Goal: Task Accomplishment & Management: Use online tool/utility

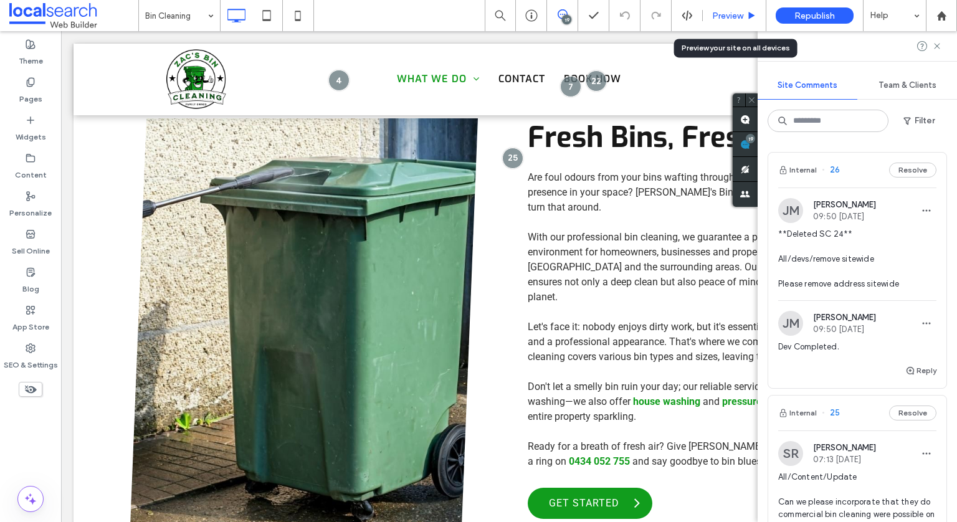
click at [719, 17] on span "Preview" at bounding box center [727, 16] width 31 height 11
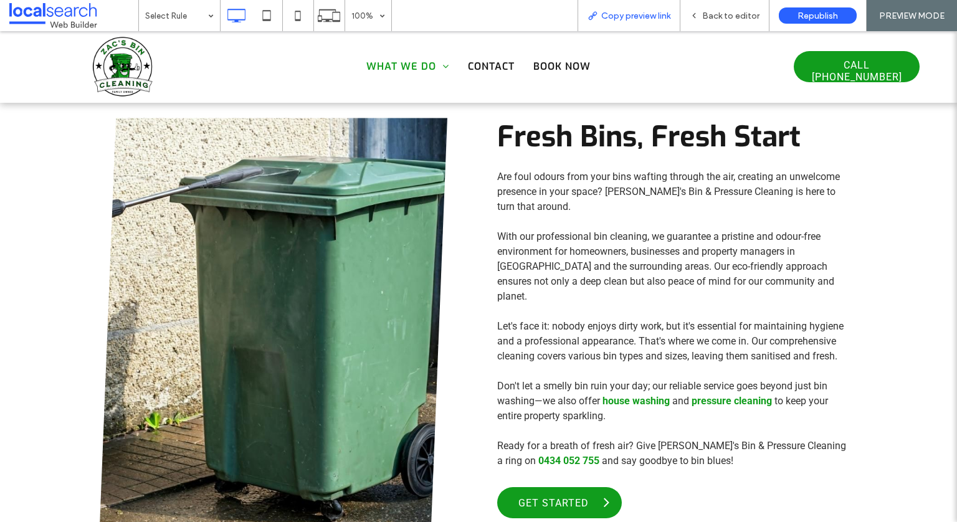
click at [646, 21] on div "Copy preview link" at bounding box center [629, 15] width 103 height 31
click at [639, 12] on span "Copy preview link" at bounding box center [635, 16] width 69 height 11
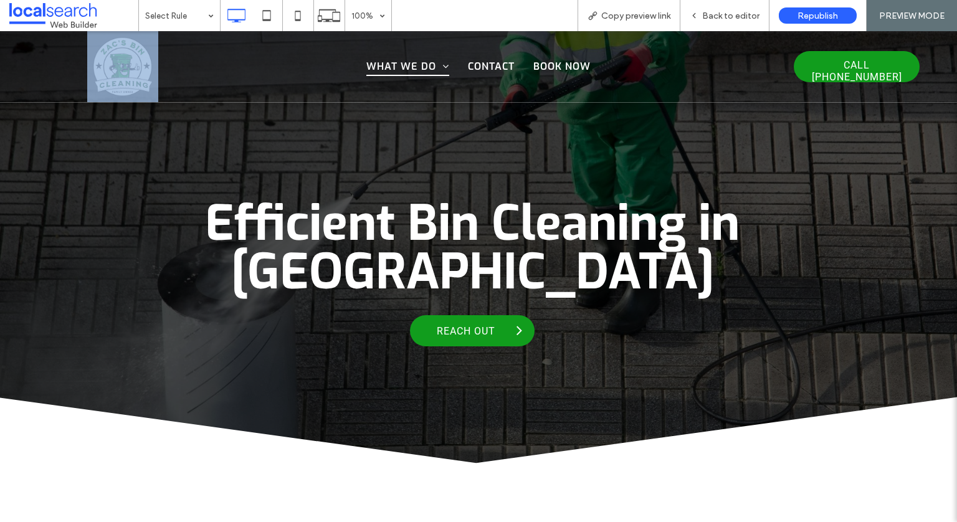
drag, startPoint x: 185, startPoint y: 68, endPoint x: 113, endPoint y: 63, distance: 71.9
click at [113, 63] on div "Click To Paste What We Do Pressure Cleaning Roof Cleaning Bin Cleaning House Wa…" at bounding box center [478, 66] width 883 height 71
click at [113, 63] on img at bounding box center [122, 66] width 71 height 71
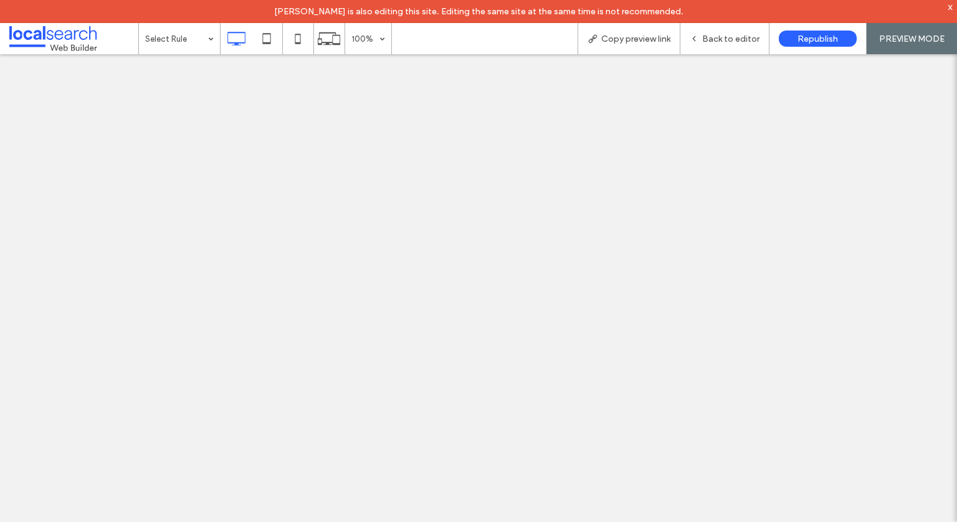
click at [735, 37] on span "Back to editor" at bounding box center [730, 39] width 57 height 11
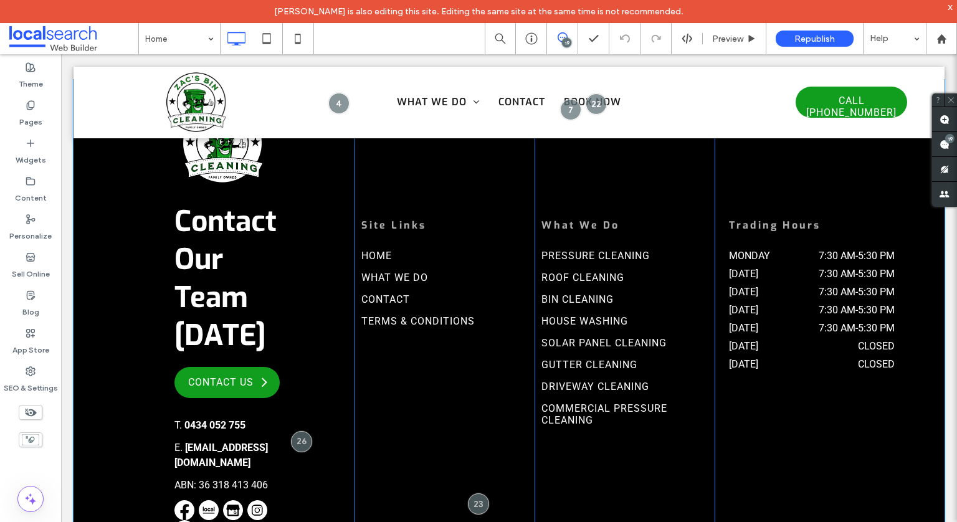
click at [442, 357] on div "Site Links Home What We Do Contact Terms & Conditions Click To Paste" at bounding box center [445, 321] width 180 height 452
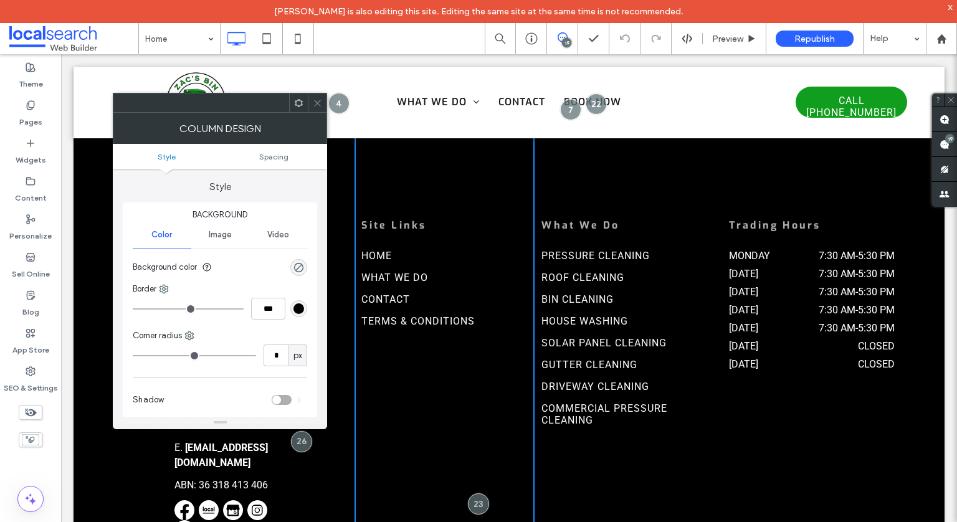
click at [319, 109] on span at bounding box center [317, 102] width 9 height 19
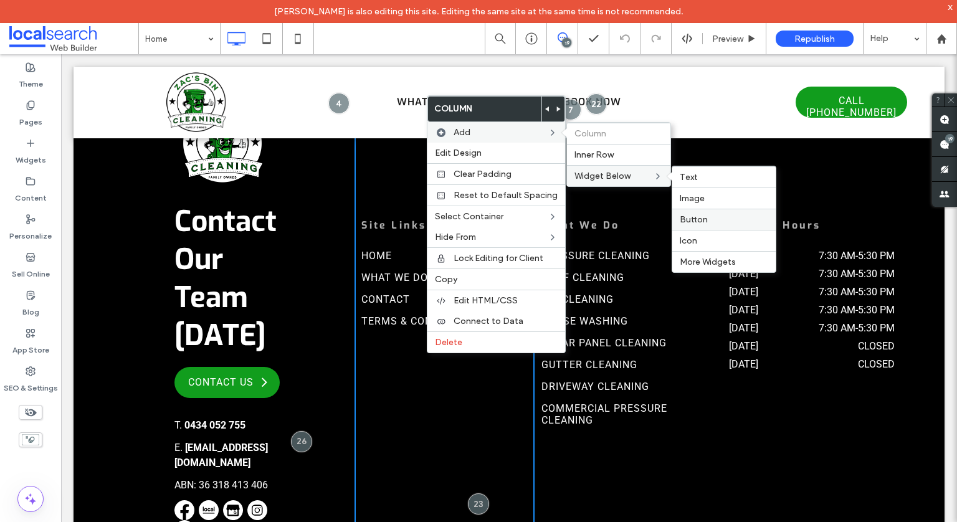
click at [725, 221] on label "Button" at bounding box center [724, 219] width 89 height 11
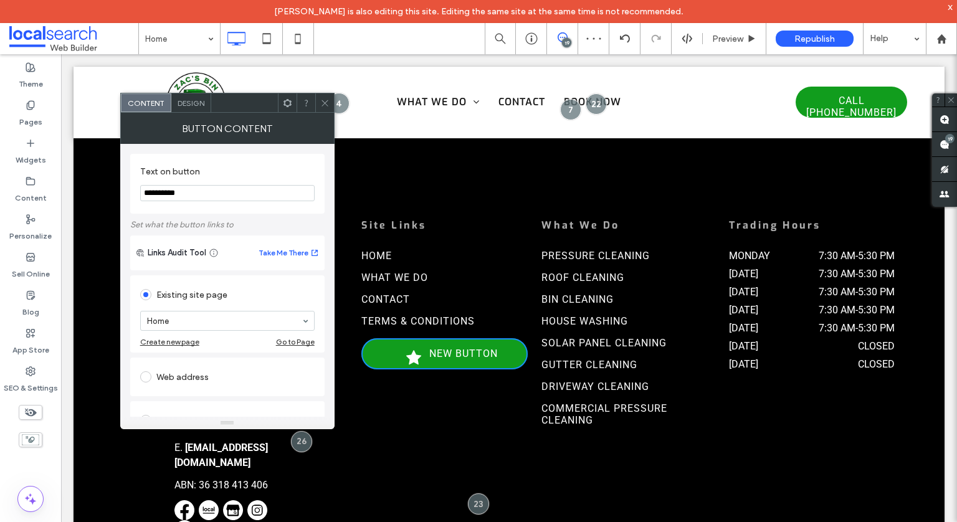
click at [234, 198] on input "**********" at bounding box center [227, 193] width 175 height 16
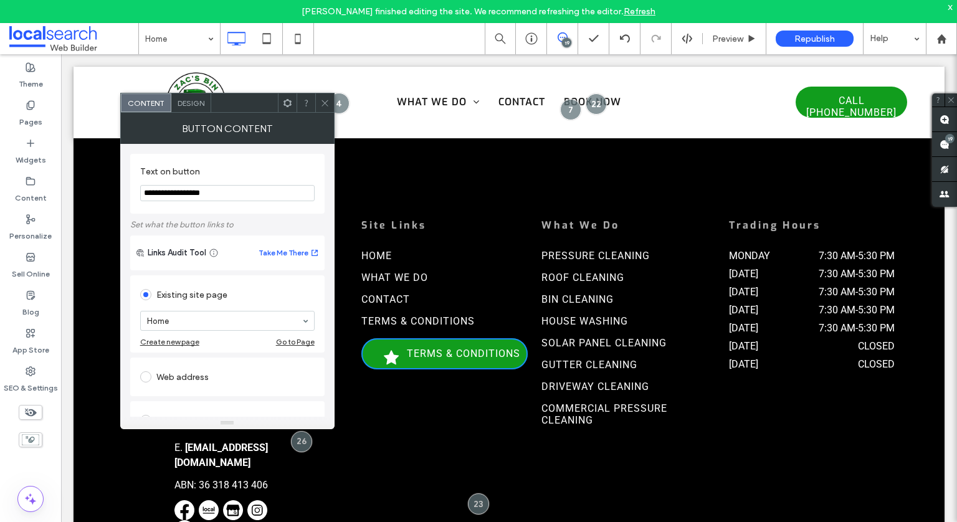
type input "**********"
click at [328, 108] on span at bounding box center [324, 102] width 9 height 19
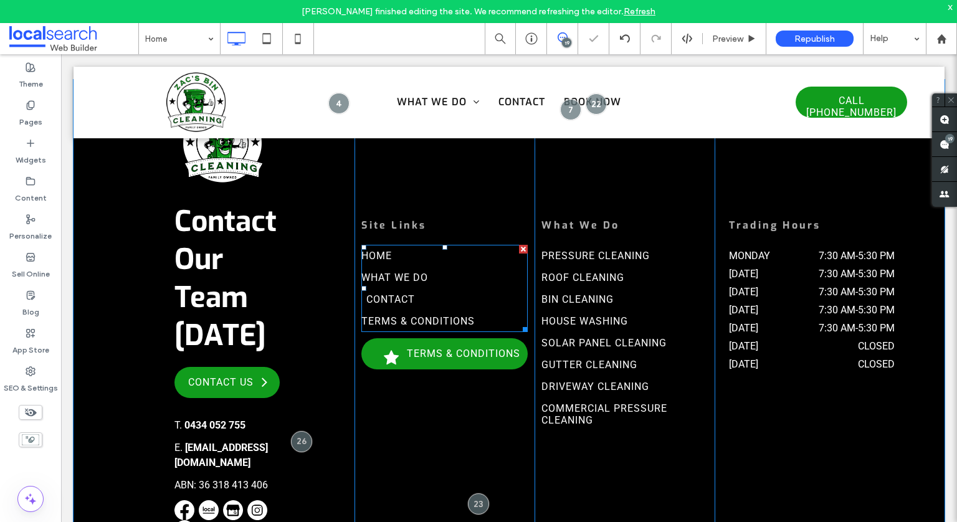
click at [398, 289] on link "Contact" at bounding box center [449, 300] width 166 height 22
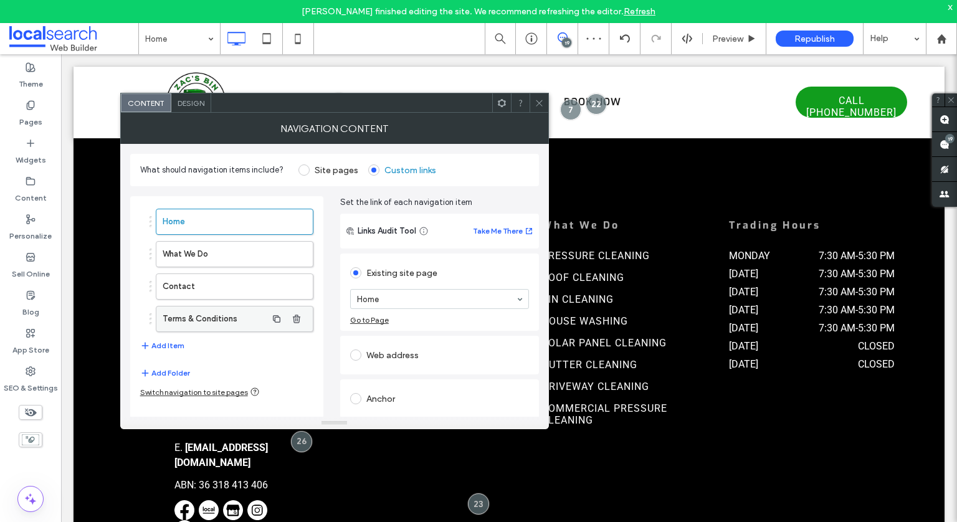
click at [223, 322] on label "Terms & Conditions" at bounding box center [215, 319] width 104 height 25
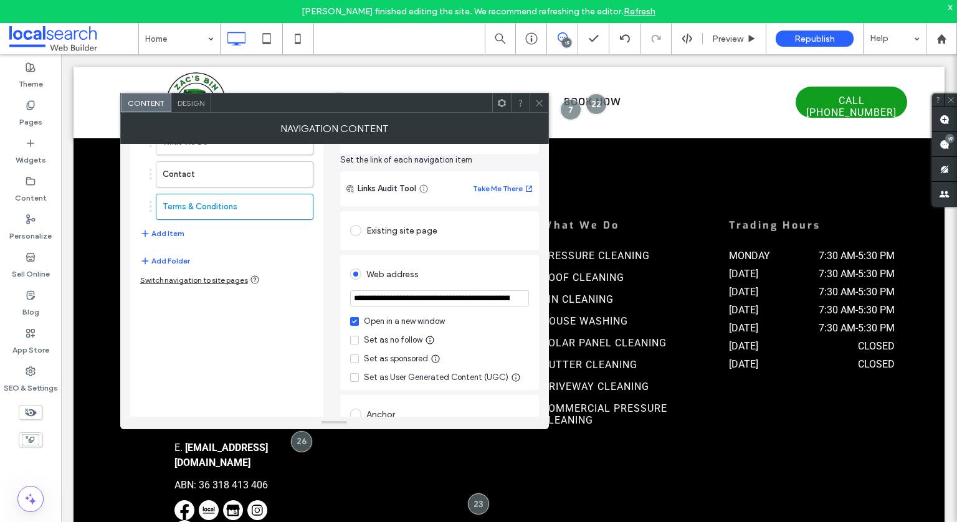
scroll to position [115, 0]
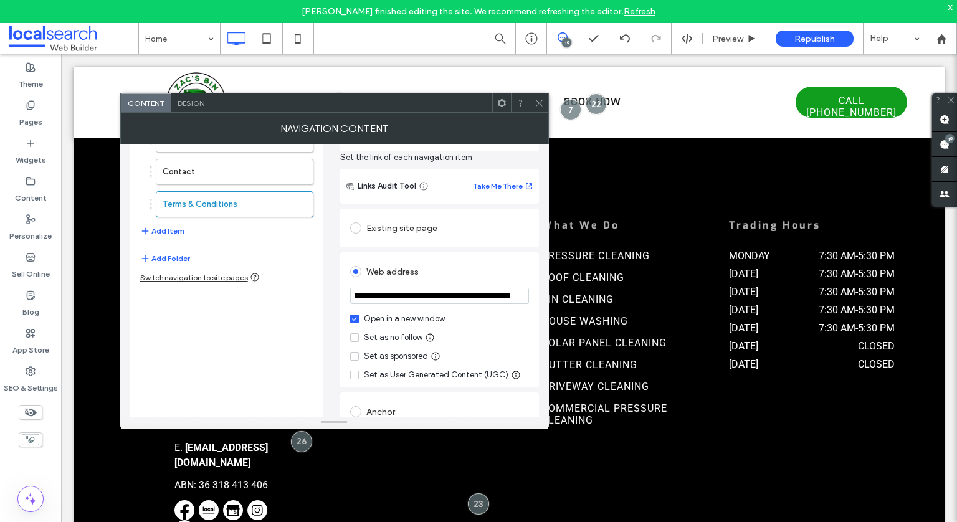
click at [464, 299] on input "**********" at bounding box center [439, 296] width 179 height 16
click at [305, 206] on span "button" at bounding box center [297, 204] width 20 height 20
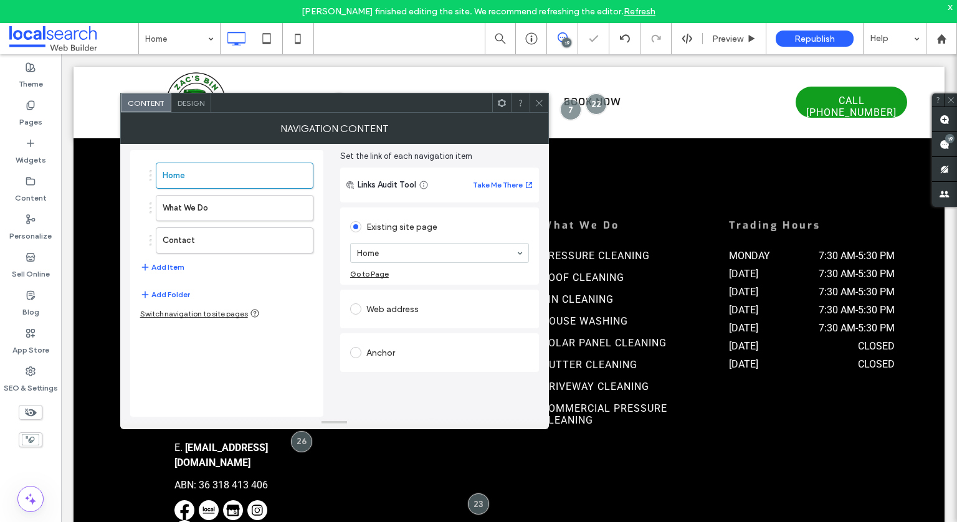
scroll to position [46, 0]
click at [540, 102] on icon at bounding box center [539, 102] width 9 height 9
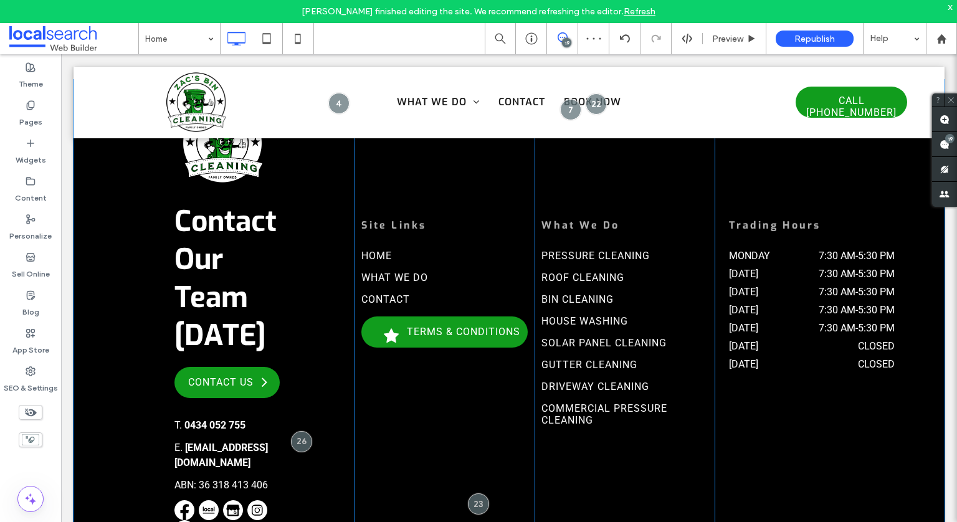
click at [444, 298] on div "Site Links Home What We Do Contact Click To Paste Terms & Conditions" at bounding box center [445, 321] width 180 height 452
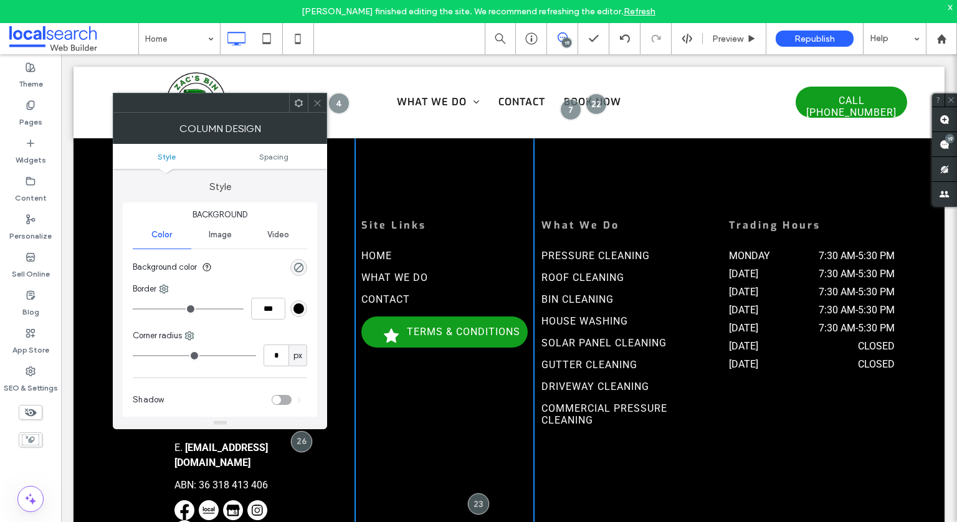
click at [317, 106] on icon at bounding box center [317, 102] width 9 height 9
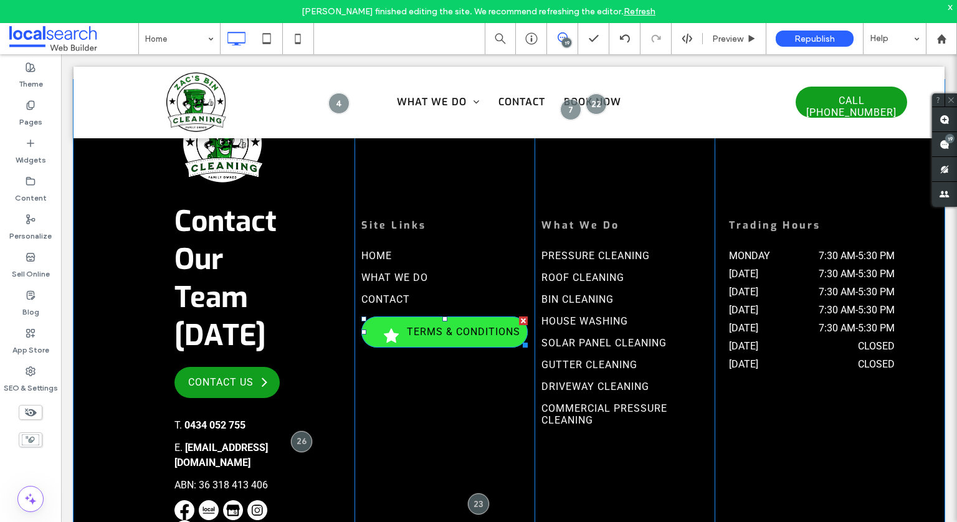
click at [417, 326] on span "Terms & Conditions" at bounding box center [463, 332] width 113 height 12
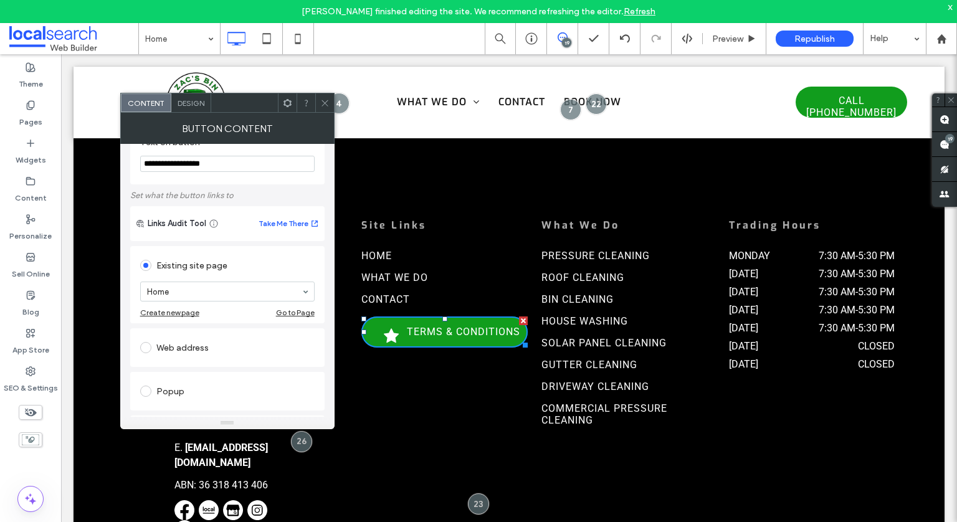
scroll to position [30, 0]
click at [153, 344] on label at bounding box center [148, 347] width 16 height 11
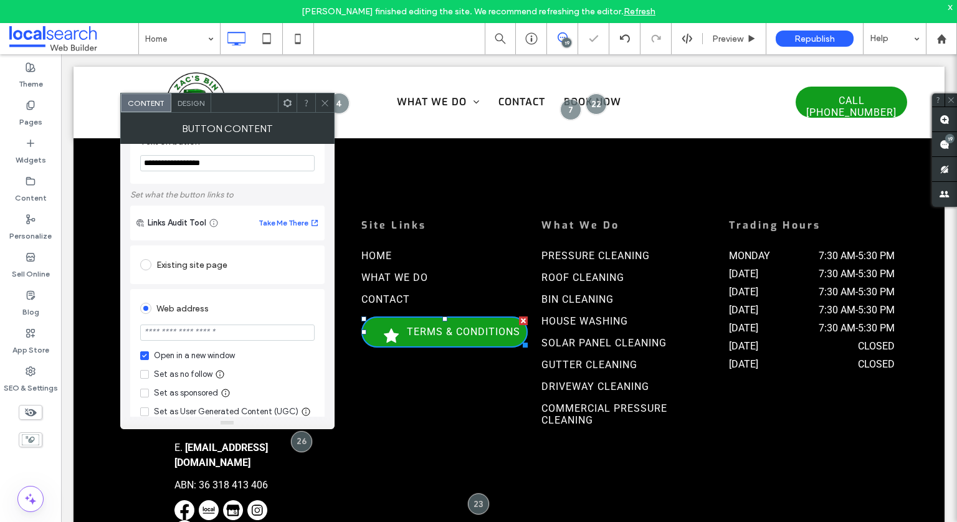
scroll to position [92, 0]
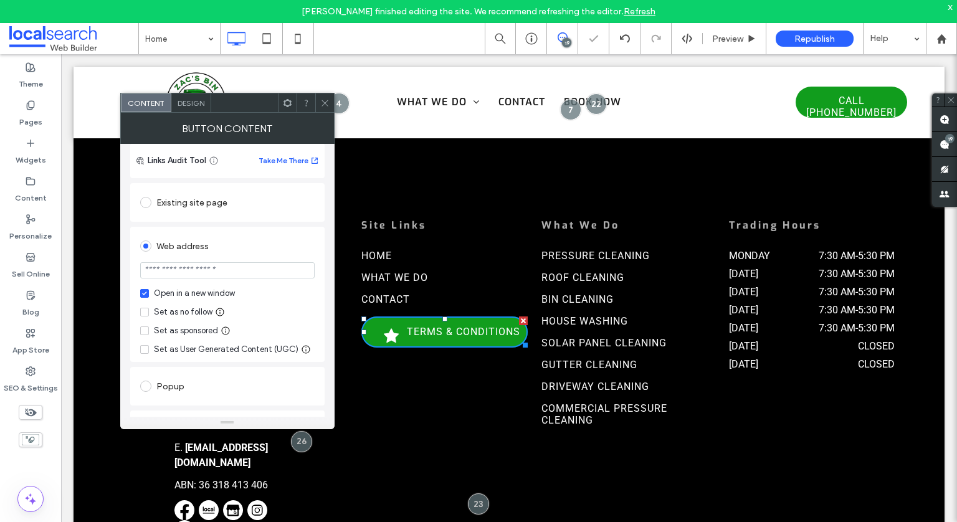
click at [193, 315] on div "Set as no follow" at bounding box center [183, 312] width 59 height 12
click at [251, 266] on input "url" at bounding box center [227, 270] width 175 height 16
paste input "**********"
type input "**********"
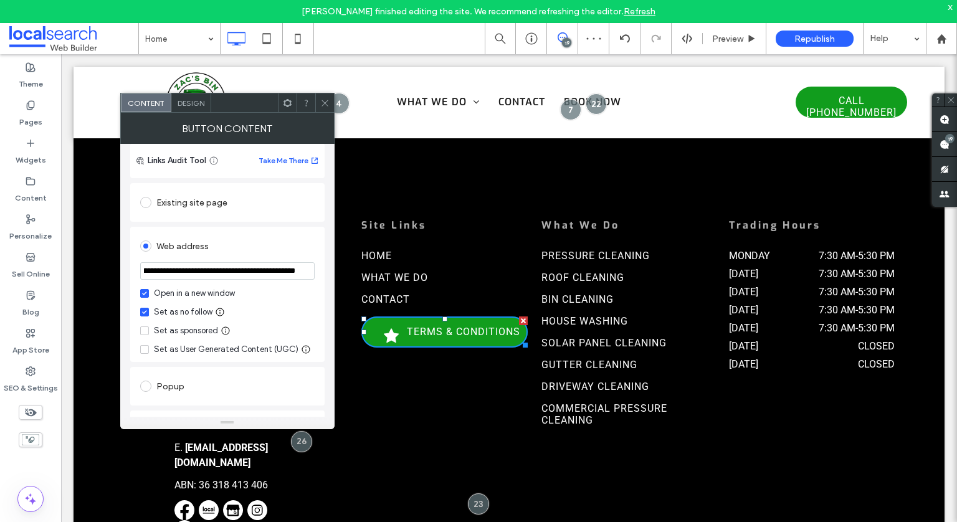
scroll to position [0, 0]
click at [311, 243] on div "Web address" at bounding box center [227, 246] width 175 height 20
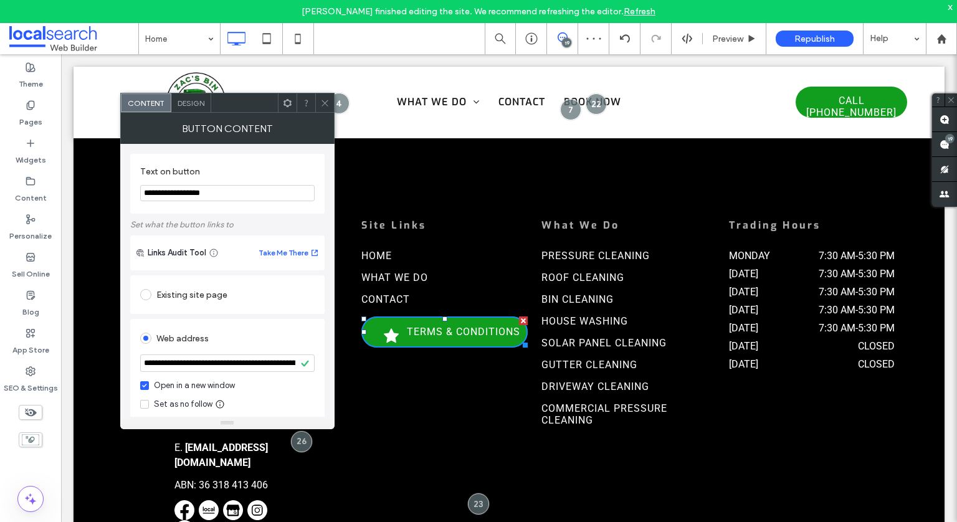
scroll to position [1, 0]
click at [141, 405] on span at bounding box center [144, 403] width 9 height 9
click at [202, 198] on input "**********" at bounding box center [227, 192] width 175 height 16
drag, startPoint x: 184, startPoint y: 103, endPoint x: 418, endPoint y: 119, distance: 233.7
click at [184, 103] on span "Design" at bounding box center [191, 102] width 27 height 9
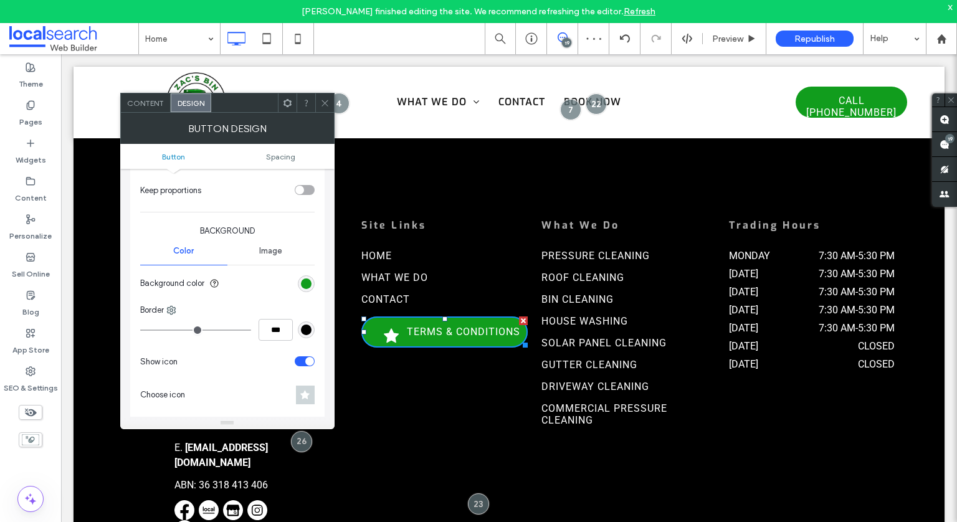
scroll to position [379, 0]
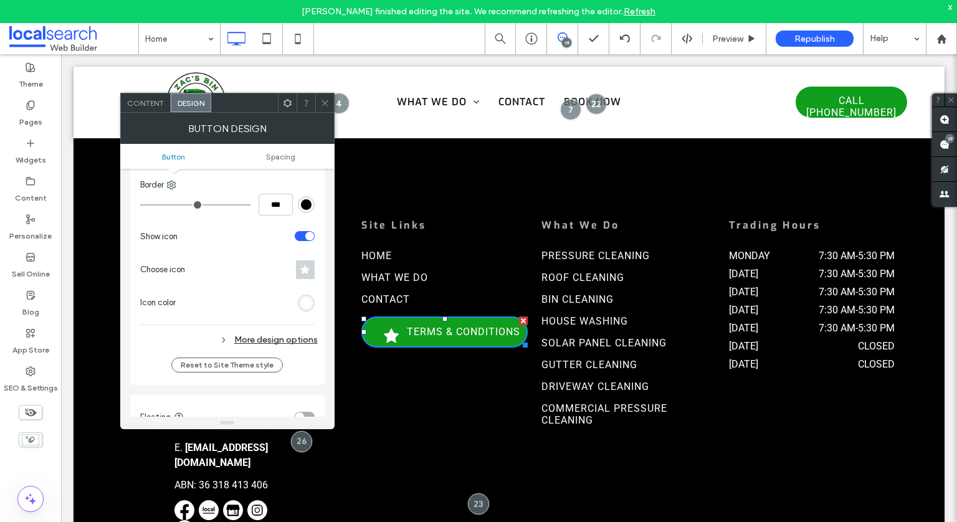
click at [304, 229] on section "Show icon" at bounding box center [227, 236] width 175 height 31
click at [299, 234] on div "toggle" at bounding box center [305, 236] width 20 height 10
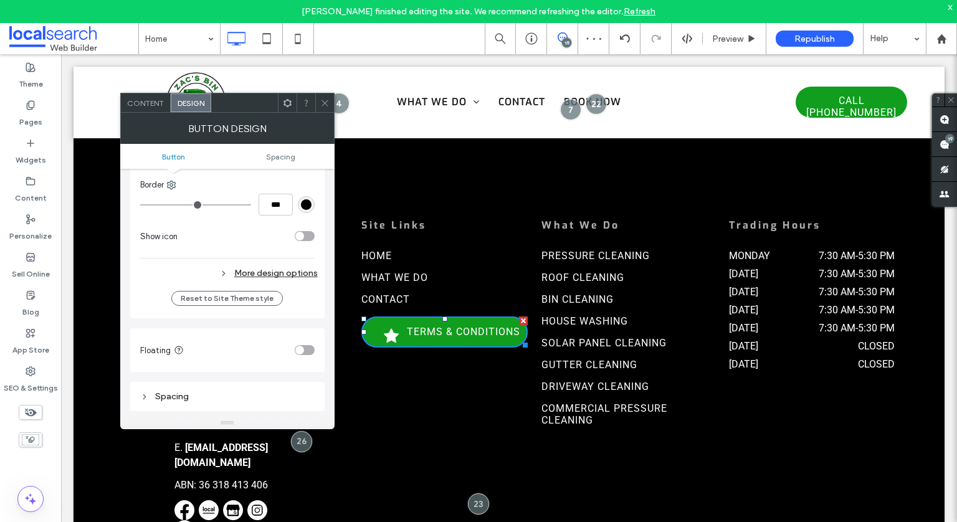
click at [328, 107] on span at bounding box center [324, 102] width 9 height 19
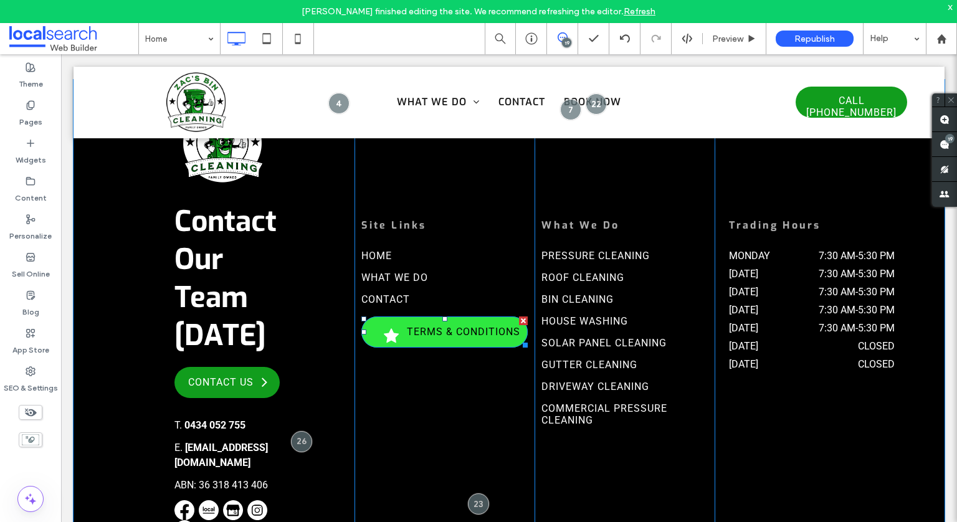
click at [407, 326] on span "Terms & Conditions" at bounding box center [463, 332] width 113 height 12
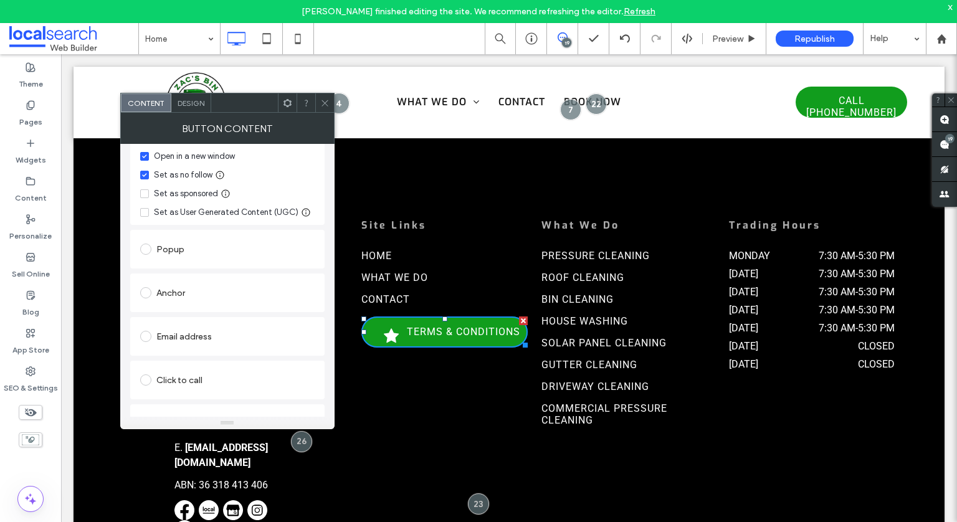
scroll to position [257, 0]
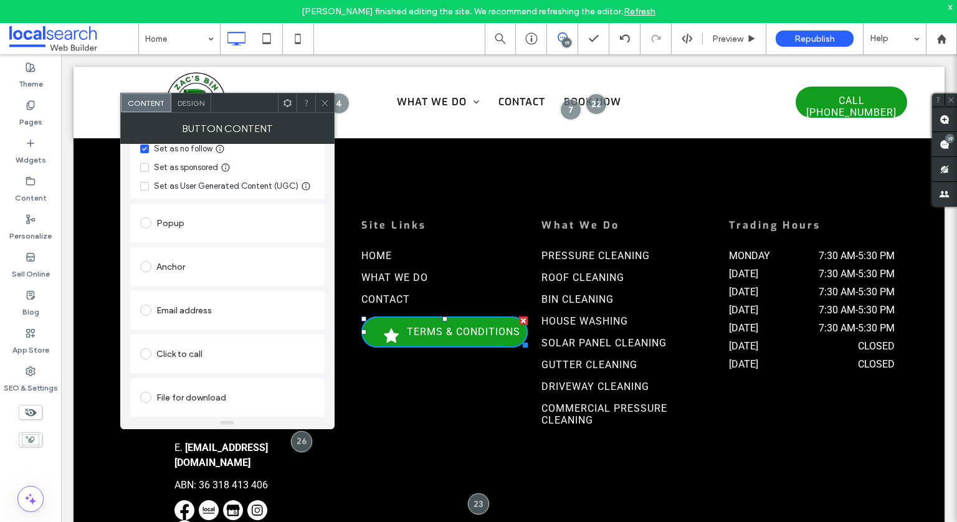
click at [188, 101] on span "Design" at bounding box center [191, 102] width 27 height 9
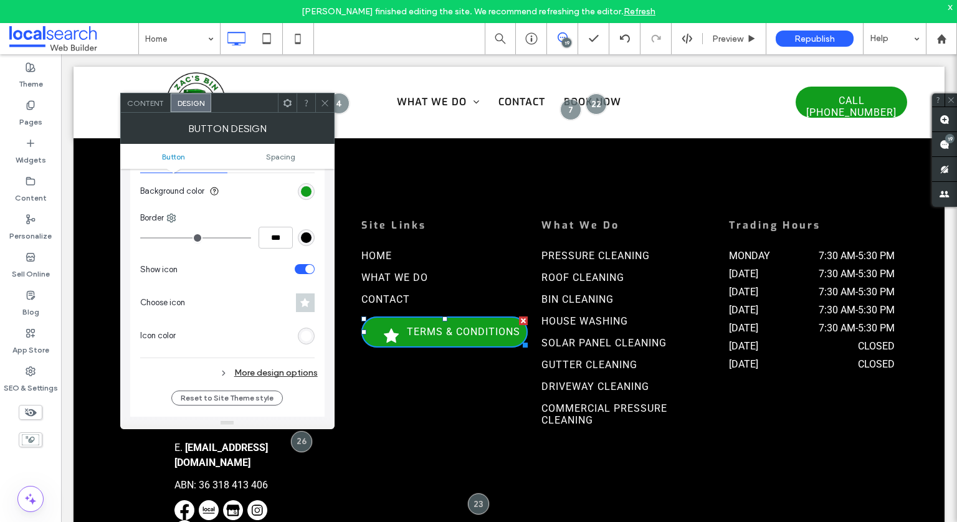
scroll to position [381, 0]
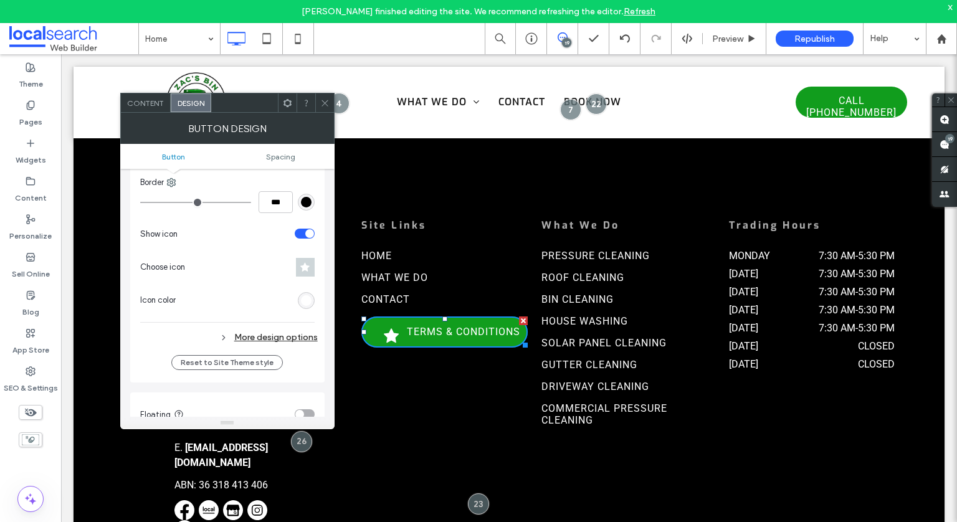
click at [299, 236] on div "toggle" at bounding box center [305, 234] width 20 height 10
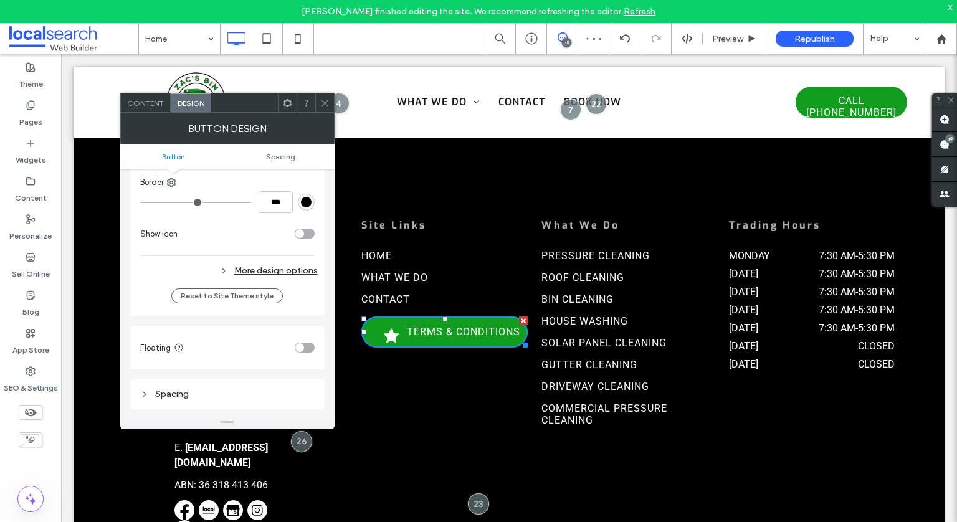
click at [268, 246] on section "Show icon" at bounding box center [227, 233] width 175 height 31
click at [265, 259] on div "Change affects desktop and tablet Width ***** Height **** Keep proportions Back…" at bounding box center [227, 115] width 175 height 333
click at [259, 266] on div "More design options" at bounding box center [229, 270] width 178 height 17
click at [262, 266] on div "Fewer design options" at bounding box center [229, 270] width 178 height 17
click at [488, 407] on div "Site Links Home What We Do Contact Click To Paste Terms & Conditions" at bounding box center [445, 321] width 180 height 452
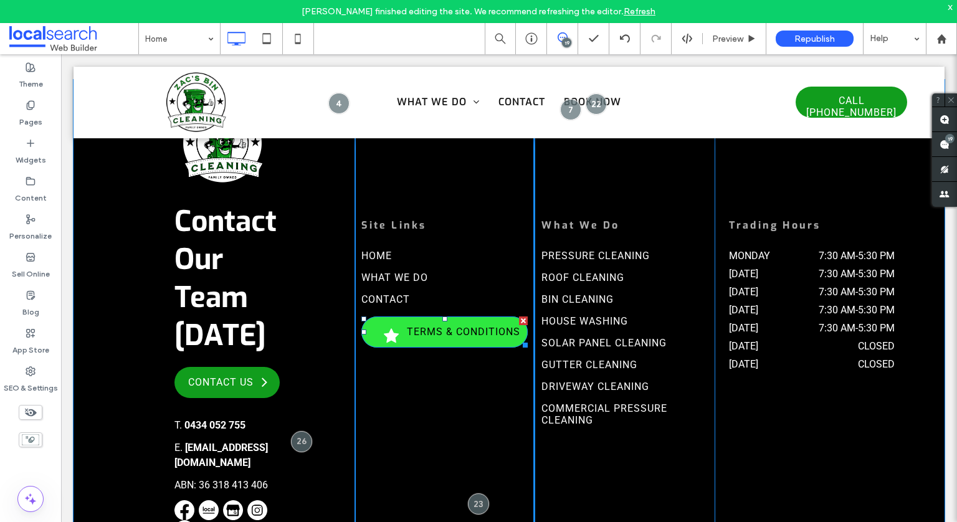
click at [429, 326] on span "Terms & Conditions" at bounding box center [463, 332] width 113 height 12
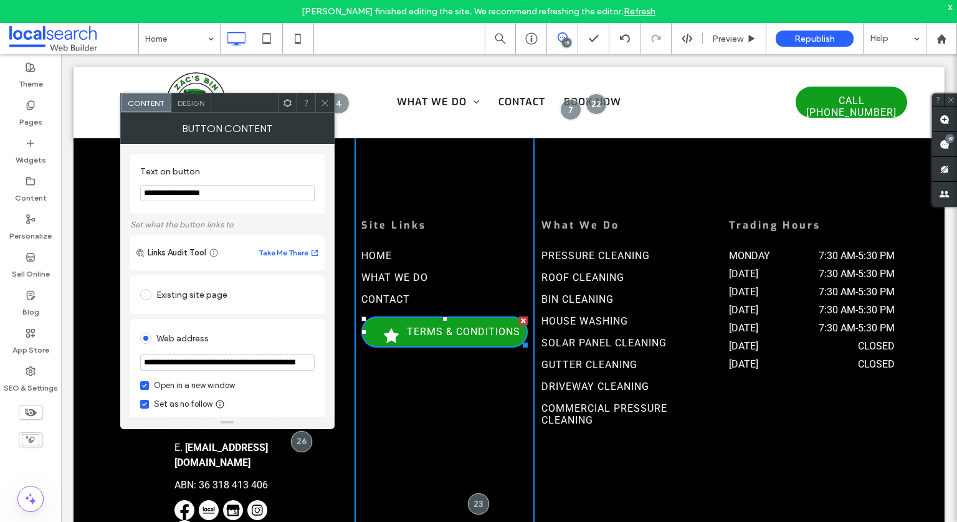
click at [321, 107] on span at bounding box center [324, 102] width 9 height 19
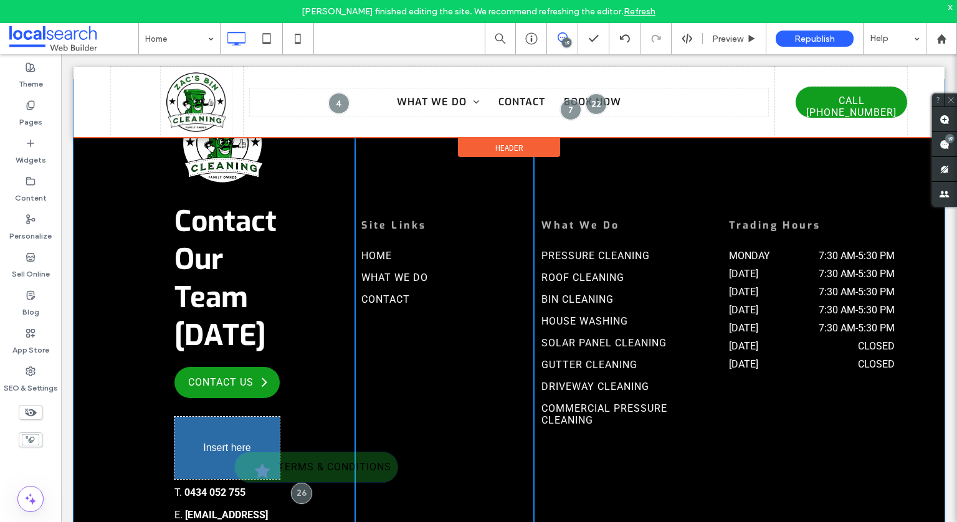
drag, startPoint x: 400, startPoint y: 320, endPoint x: 252, endPoint y: 454, distance: 199.4
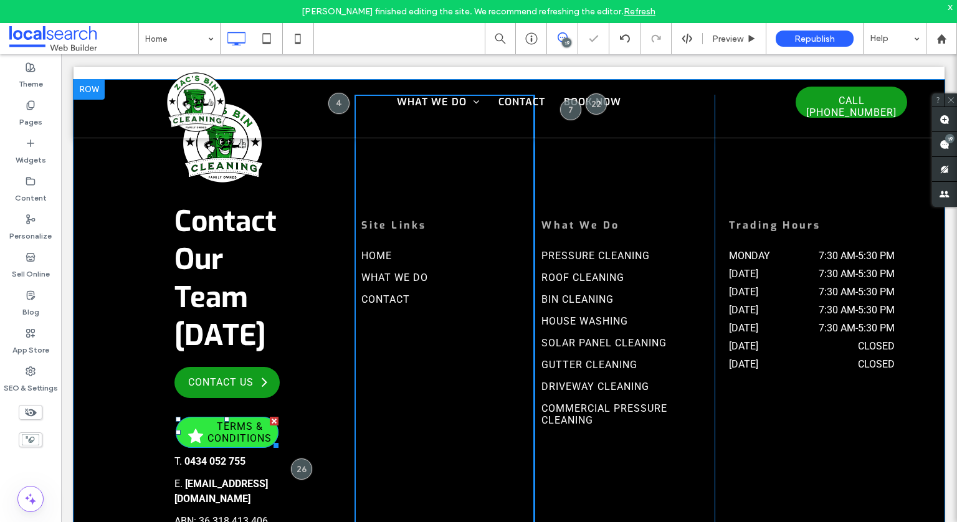
click at [242, 421] on span "Terms & Conditions" at bounding box center [239, 433] width 69 height 24
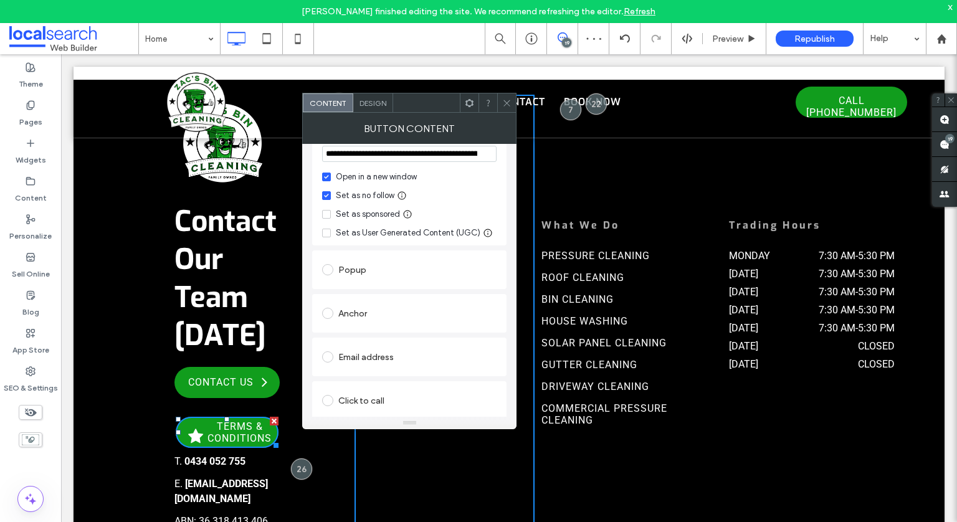
scroll to position [209, 0]
click at [368, 104] on span "Design" at bounding box center [373, 102] width 27 height 9
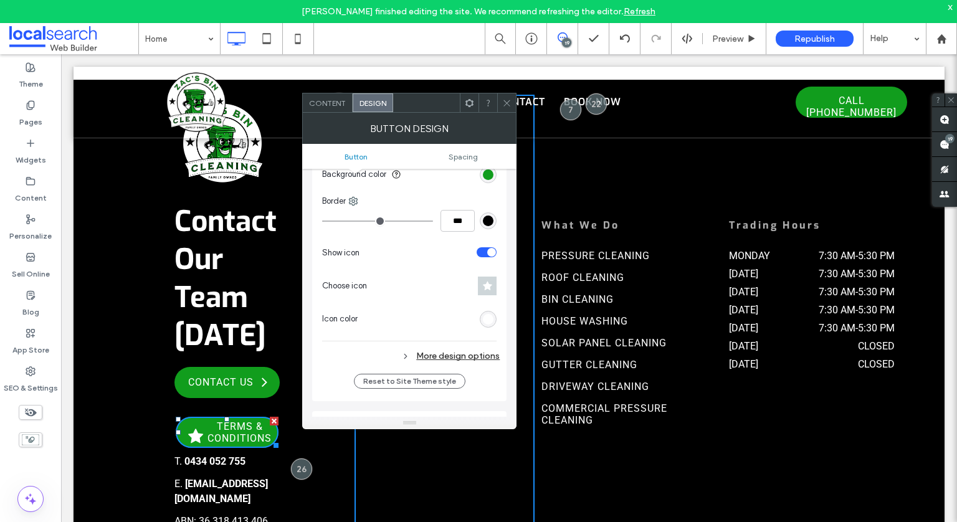
scroll to position [362, 0]
click at [489, 246] on section "Show icon" at bounding box center [409, 253] width 175 height 31
click at [484, 255] on div "toggle" at bounding box center [487, 254] width 20 height 10
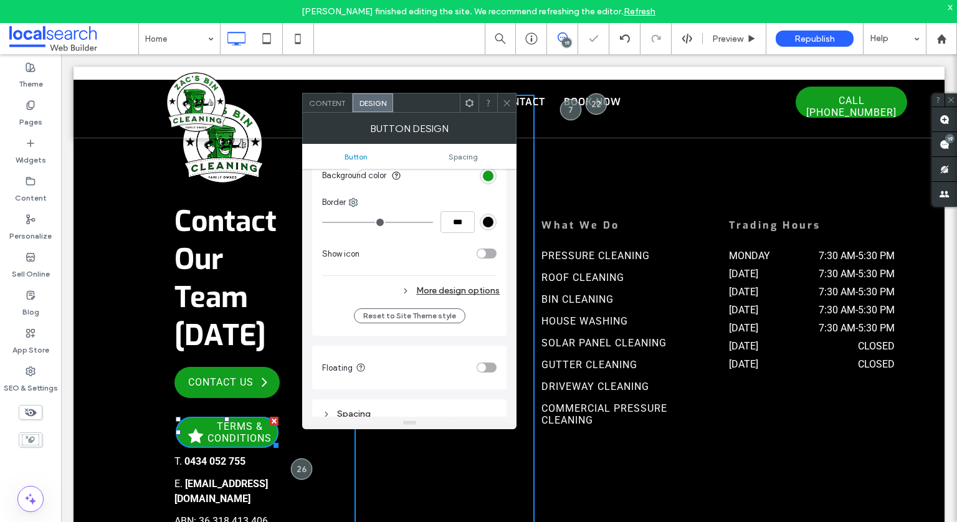
click at [506, 247] on div "Primary Secondary Button layout Button style Button text Change affects desktop…" at bounding box center [409, 76] width 194 height 519
click at [636, 8] on link "Refresh" at bounding box center [640, 11] width 32 height 11
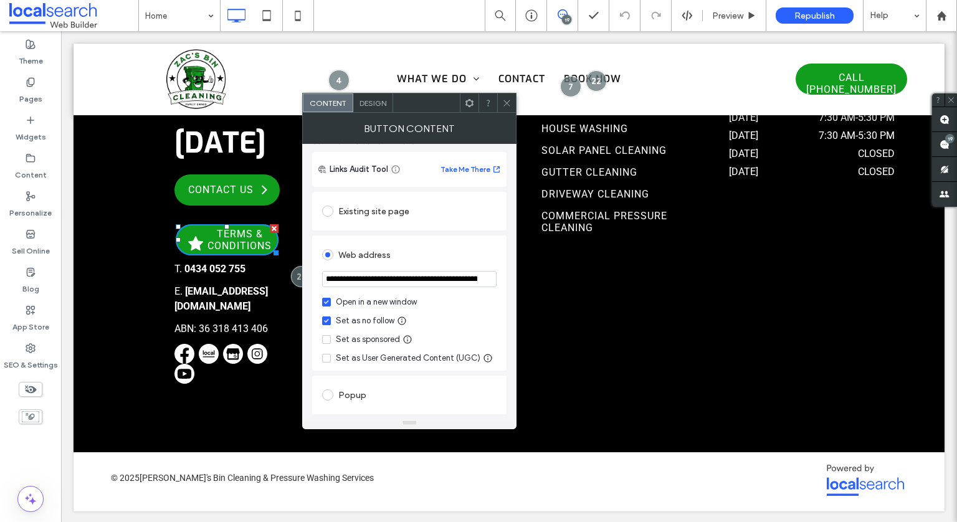
click at [378, 107] on div "Design" at bounding box center [373, 102] width 40 height 19
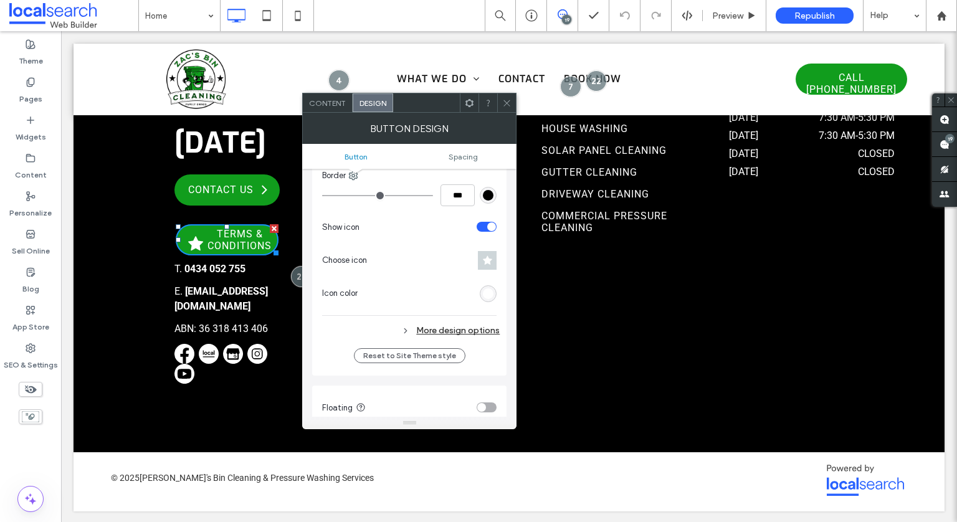
scroll to position [389, 0]
click at [484, 223] on div "toggle" at bounding box center [487, 226] width 20 height 10
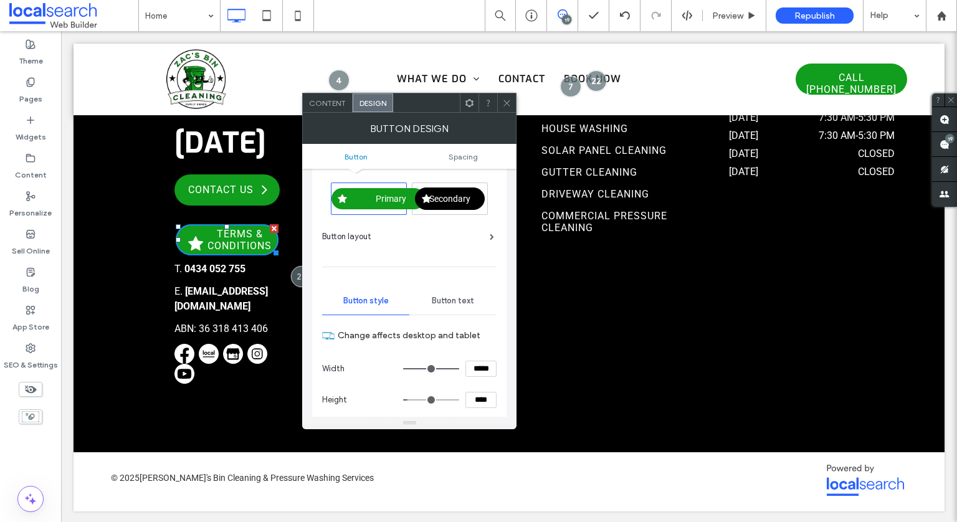
scroll to position [0, 0]
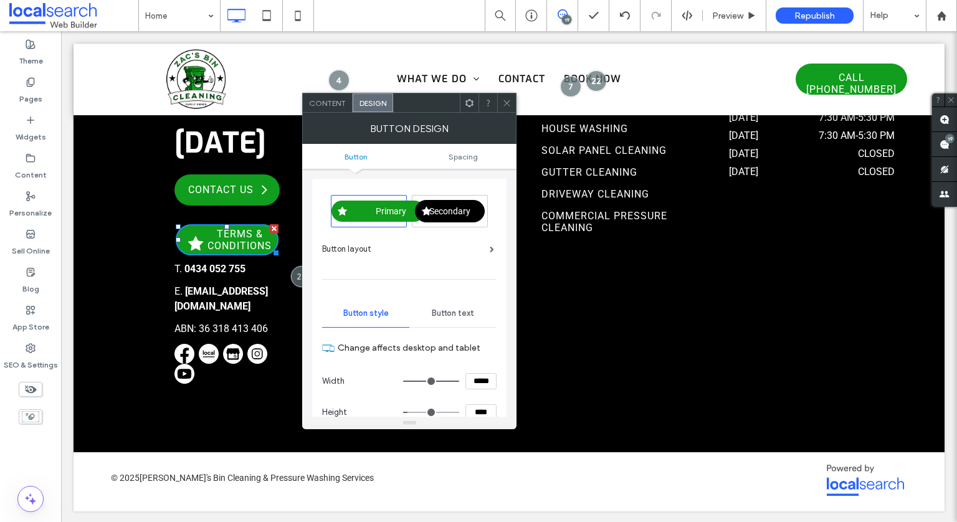
click at [319, 105] on span "Content" at bounding box center [327, 102] width 37 height 9
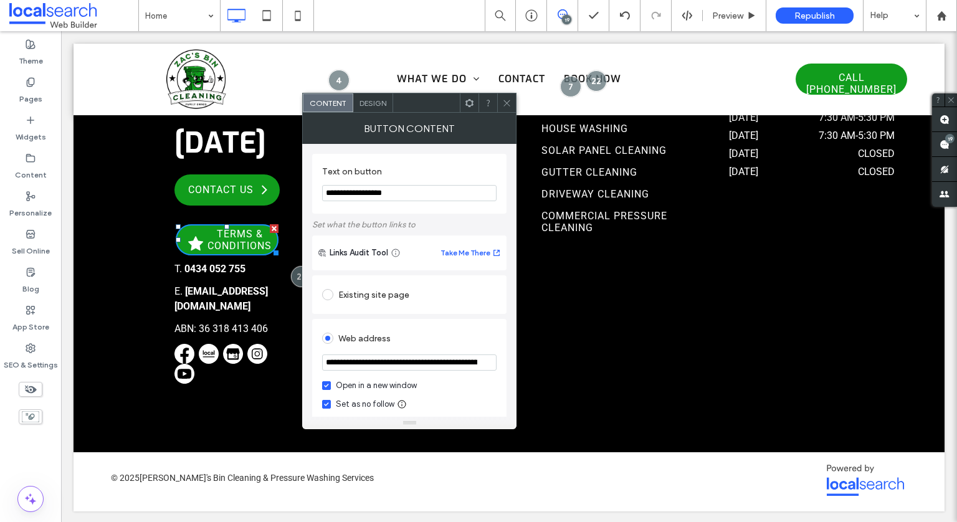
click at [393, 371] on input "**********" at bounding box center [409, 363] width 175 height 16
click at [504, 99] on icon at bounding box center [506, 102] width 9 height 9
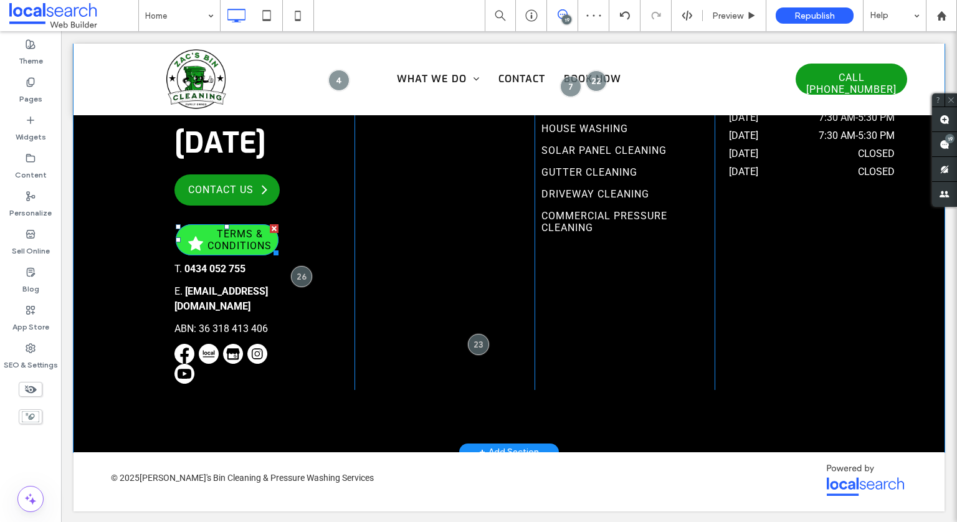
click at [272, 224] on div at bounding box center [274, 228] width 9 height 9
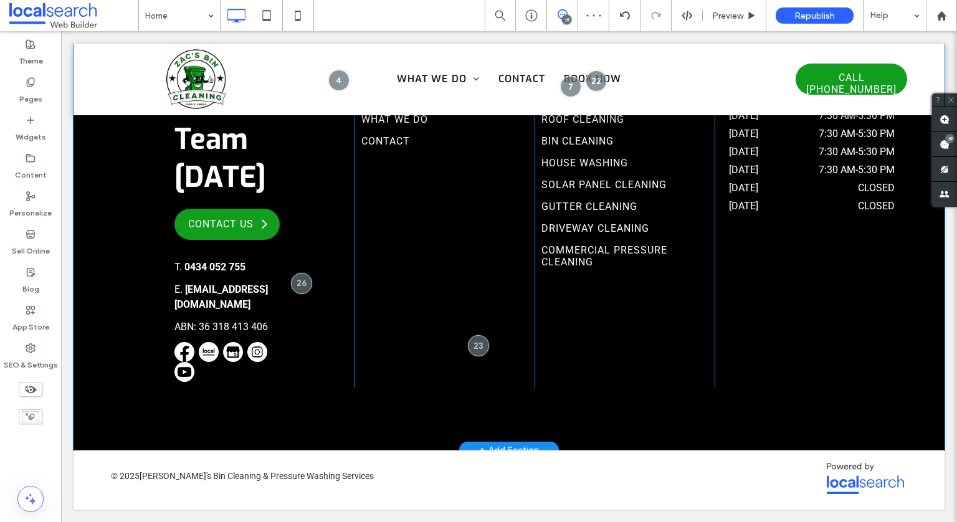
scroll to position [4362, 0]
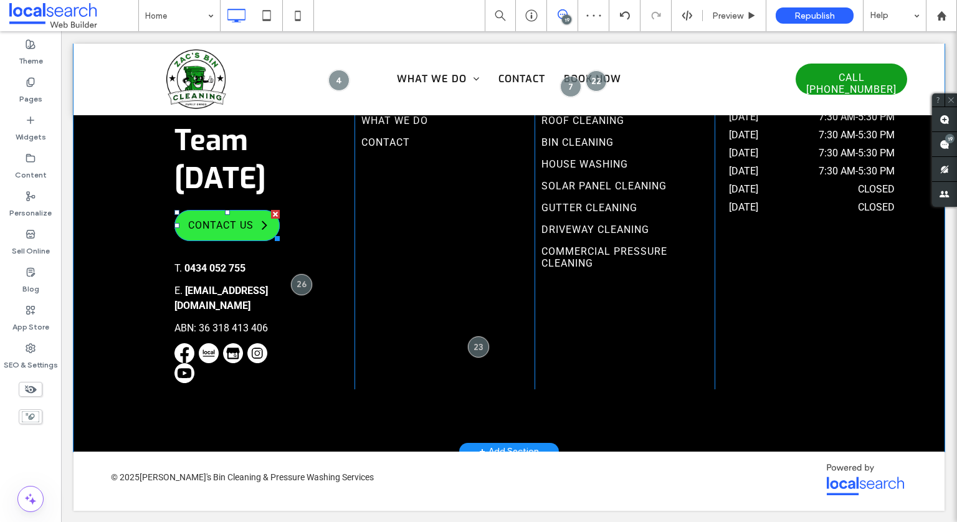
click at [239, 213] on span "Contact Us" at bounding box center [221, 225] width 78 height 24
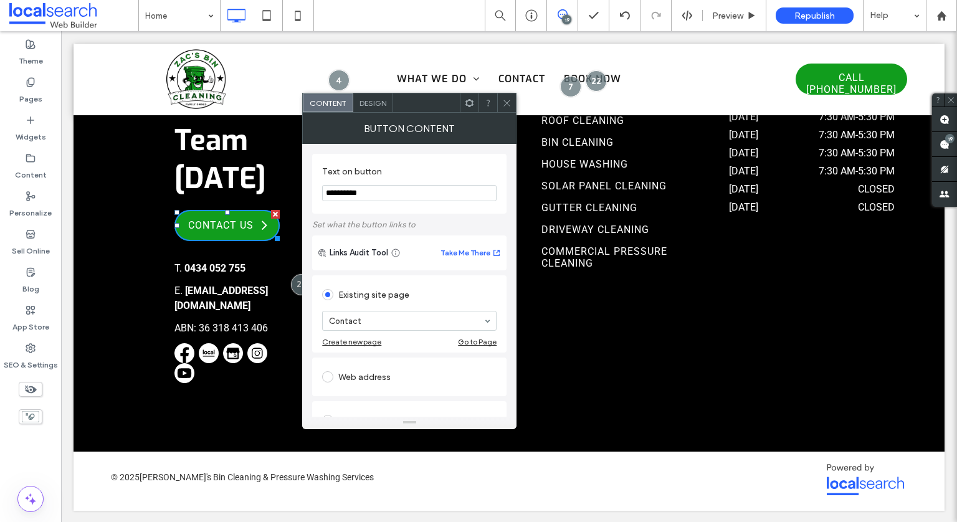
click at [511, 102] on icon at bounding box center [506, 102] width 9 height 9
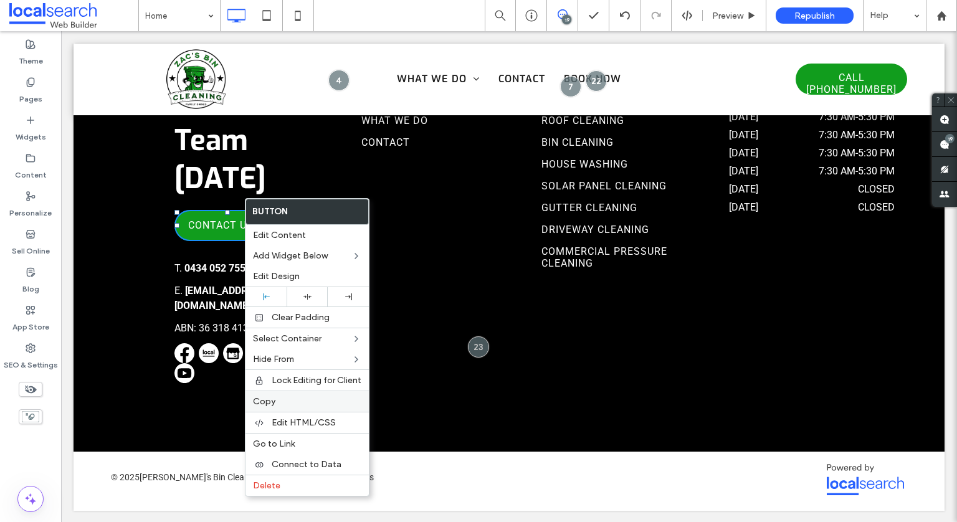
click at [297, 401] on label "Copy" at bounding box center [307, 401] width 108 height 11
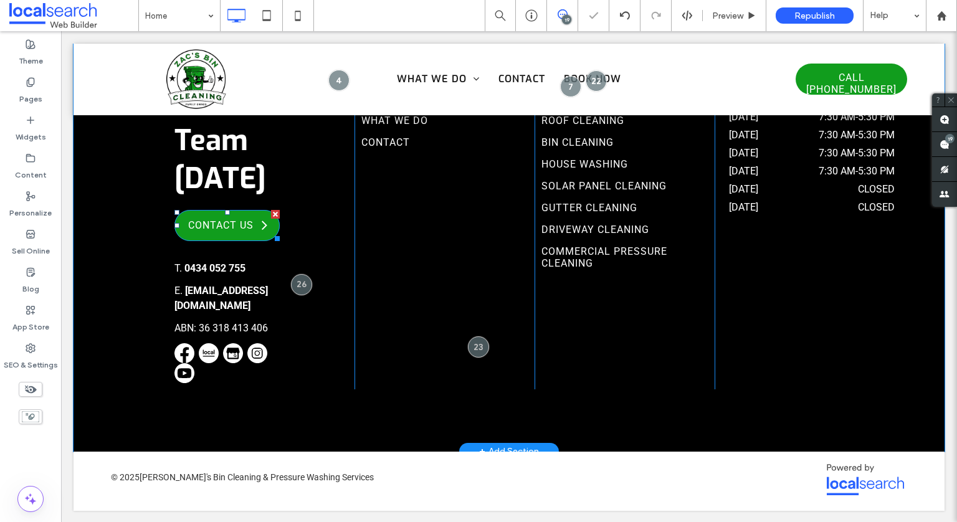
click at [286, 218] on div "Contact Our Team [DATE] Contact Us T. 0434 052 755 E. [EMAIL_ADDRESS][DOMAIN_NA…" at bounding box center [265, 164] width 180 height 452
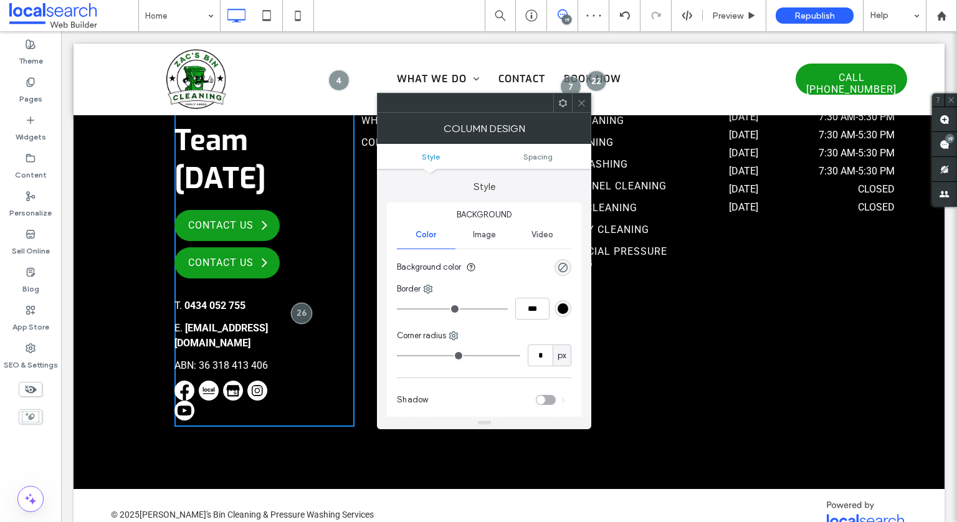
click at [580, 102] on icon at bounding box center [581, 102] width 9 height 9
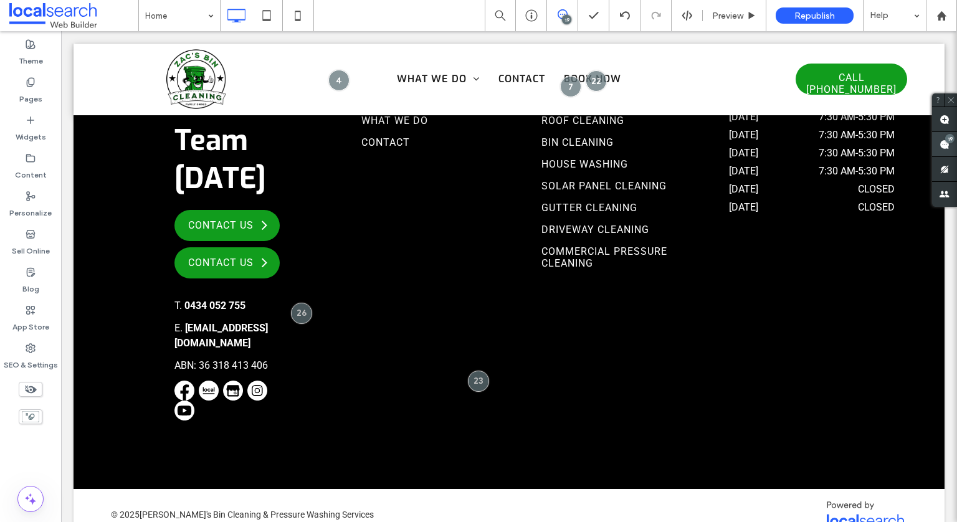
click at [955, 145] on span at bounding box center [944, 144] width 25 height 24
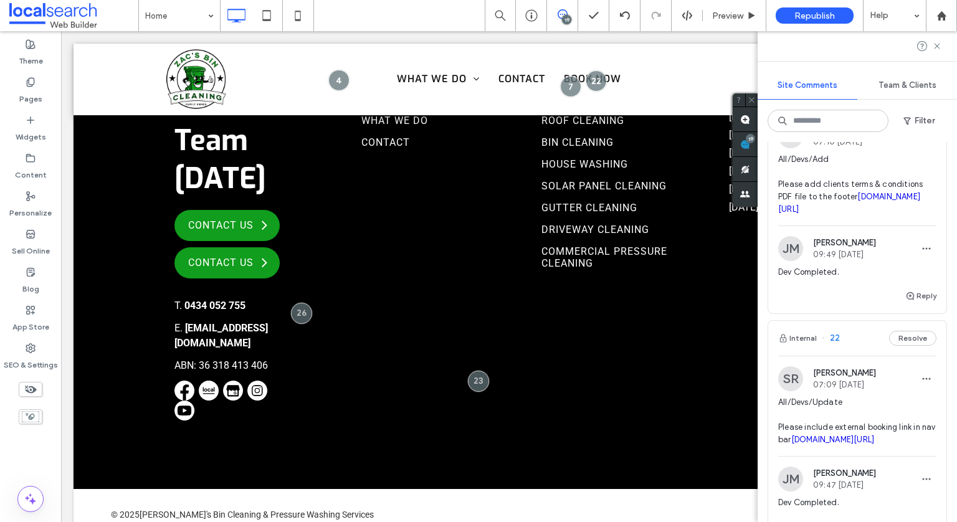
scroll to position [521, 0]
drag, startPoint x: 850, startPoint y: 216, endPoint x: 869, endPoint y: 205, distance: 22.0
click at [869, 205] on link "[DOMAIN_NAME][URL]" at bounding box center [849, 205] width 142 height 22
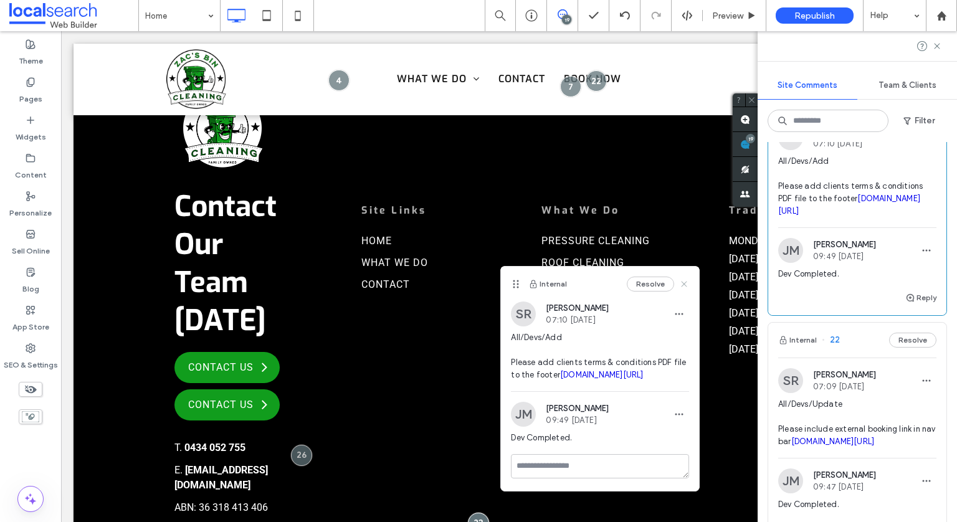
click at [683, 282] on use at bounding box center [685, 285] width 6 height 6
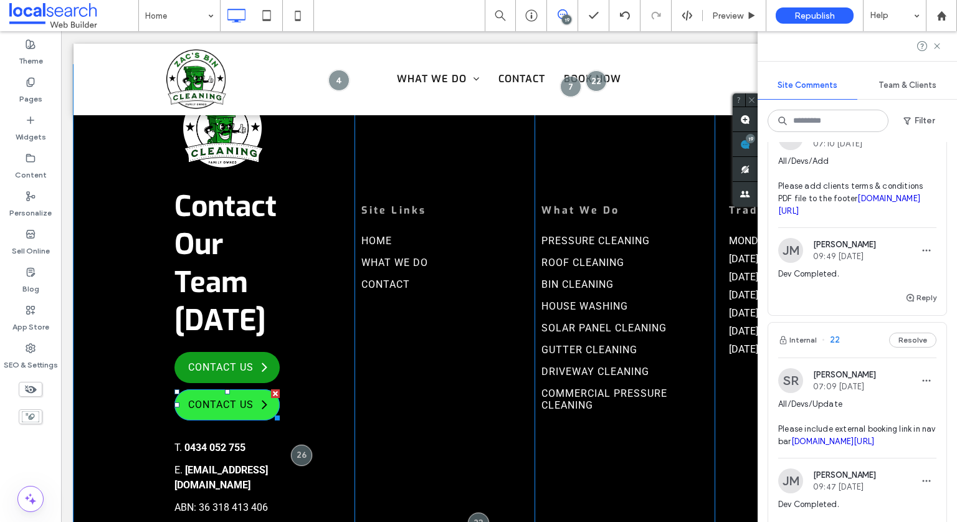
click at [230, 393] on span "Contact Us" at bounding box center [221, 405] width 78 height 24
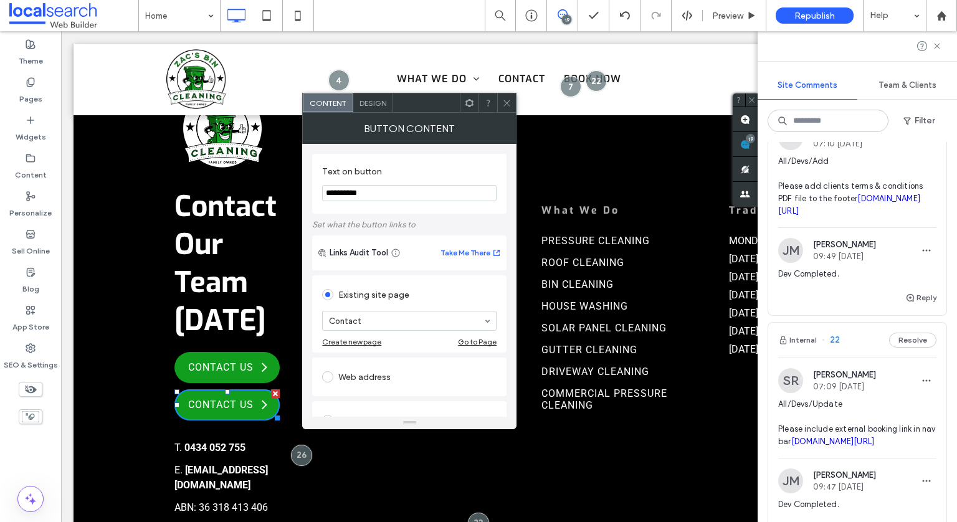
click at [379, 199] on input "**********" at bounding box center [409, 193] width 175 height 16
type input "**********"
click at [391, 392] on div "Web address" at bounding box center [409, 377] width 194 height 39
click at [371, 385] on div "Web address" at bounding box center [409, 377] width 175 height 20
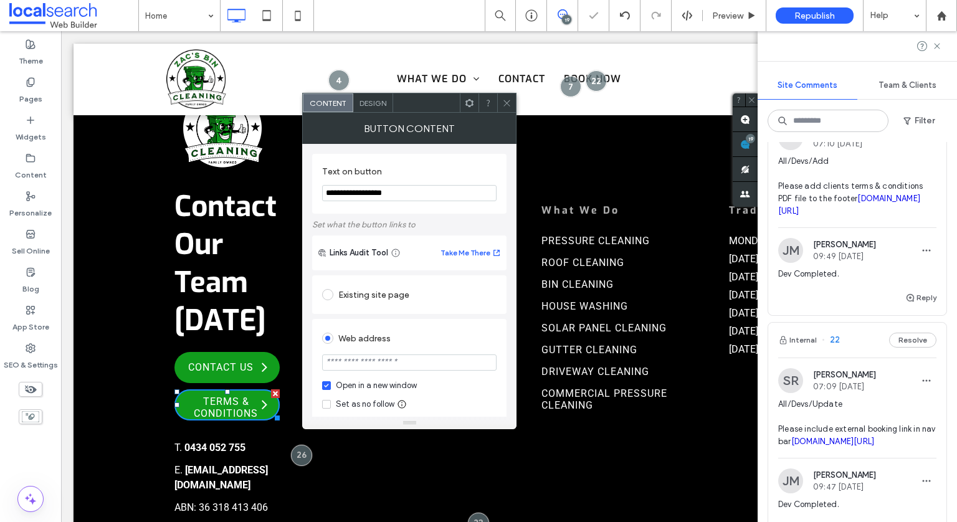
click at [355, 400] on div "Set as no follow" at bounding box center [365, 404] width 59 height 12
click at [392, 358] on input "url" at bounding box center [409, 363] width 175 height 16
paste input "**********"
type input "**********"
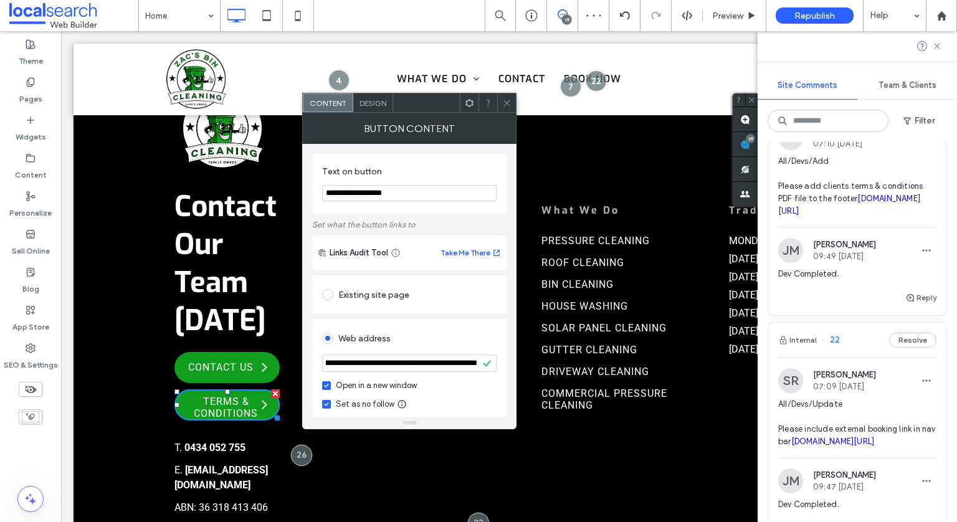
scroll to position [0, 0]
click at [466, 322] on div "**********" at bounding box center [409, 386] width 194 height 135
drag, startPoint x: 364, startPoint y: 99, endPoint x: 592, endPoint y: 237, distance: 266.8
click at [364, 99] on span "Design" at bounding box center [373, 102] width 27 height 9
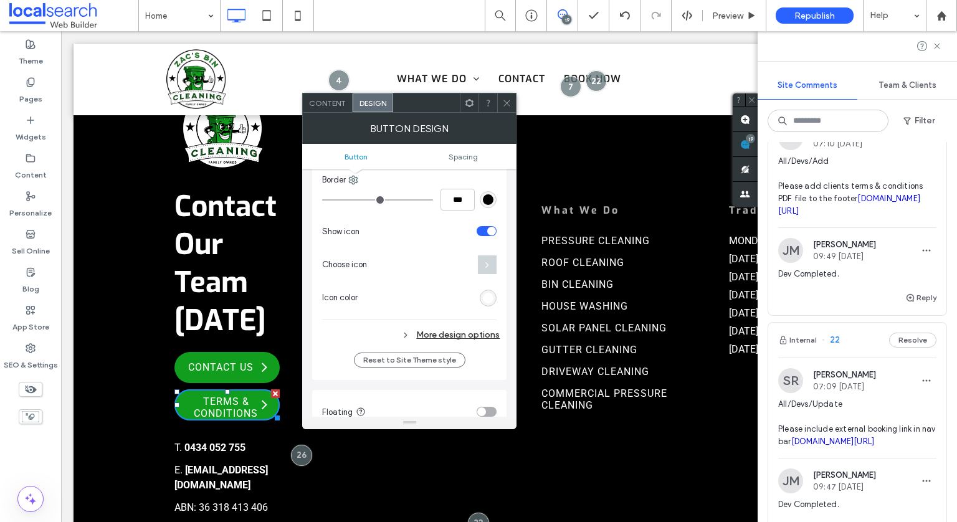
scroll to position [385, 0]
click at [486, 228] on div "toggle" at bounding box center [487, 230] width 20 height 10
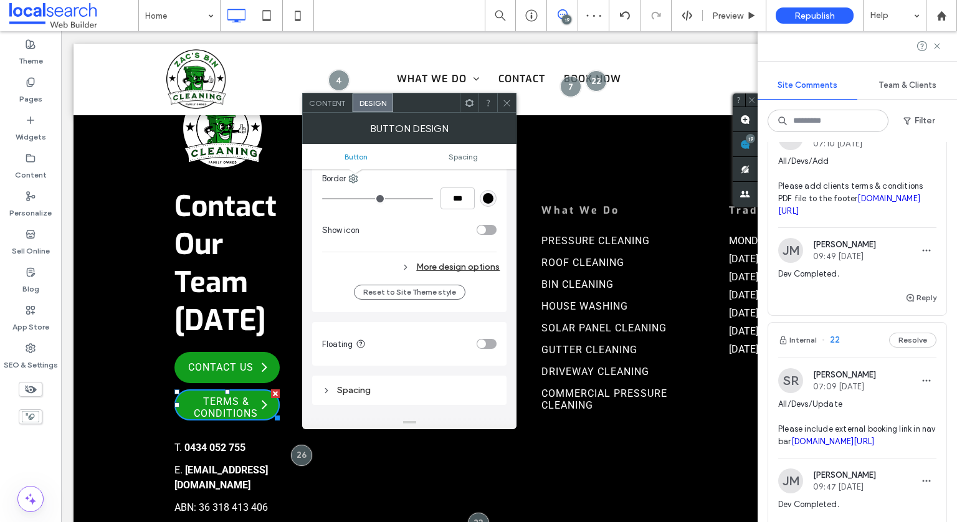
click at [505, 93] on span at bounding box center [506, 102] width 9 height 19
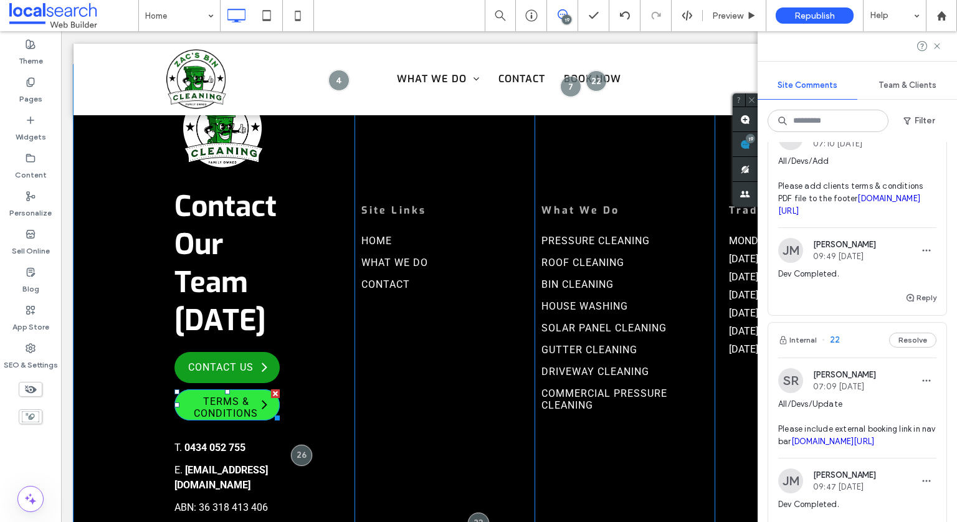
click at [262, 396] on span at bounding box center [265, 404] width 6 height 16
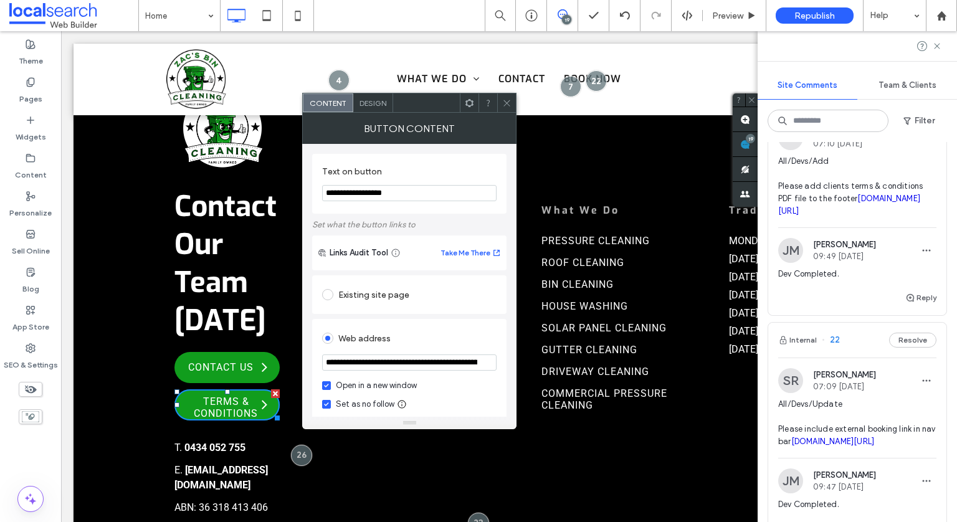
click at [372, 103] on span "Design" at bounding box center [373, 102] width 27 height 9
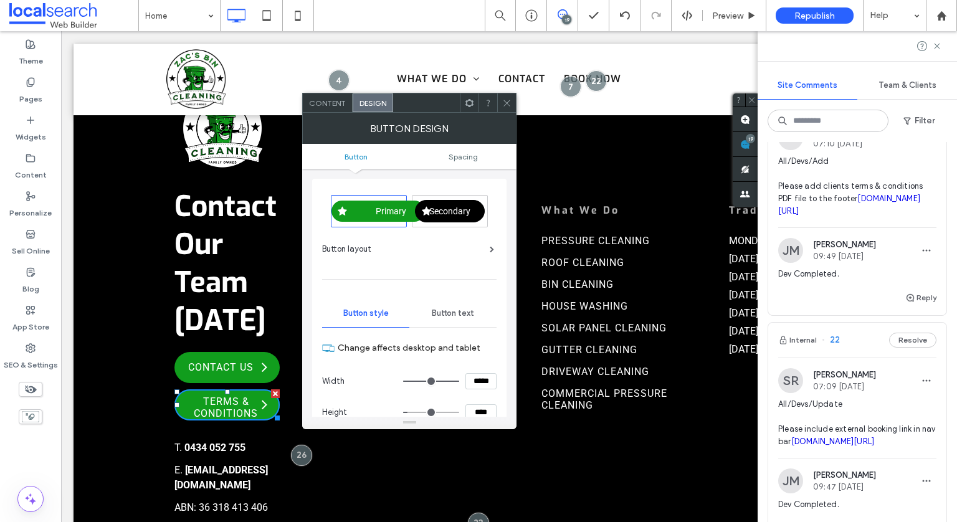
click at [417, 246] on div "Button layout" at bounding box center [408, 249] width 172 height 12
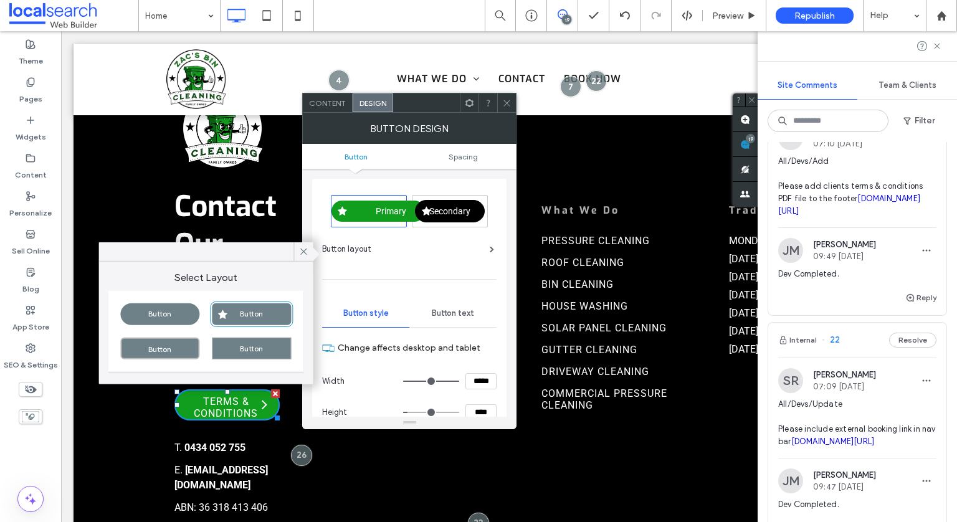
click at [174, 314] on div "Button" at bounding box center [159, 315] width 79 height 22
click at [505, 100] on use at bounding box center [507, 103] width 6 height 6
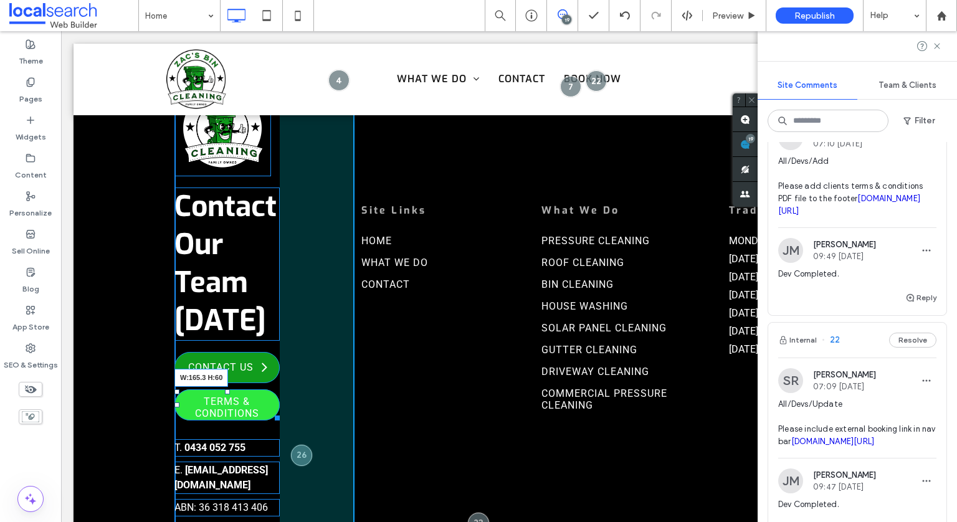
drag, startPoint x: 272, startPoint y: 401, endPoint x: 294, endPoint y: 407, distance: 22.5
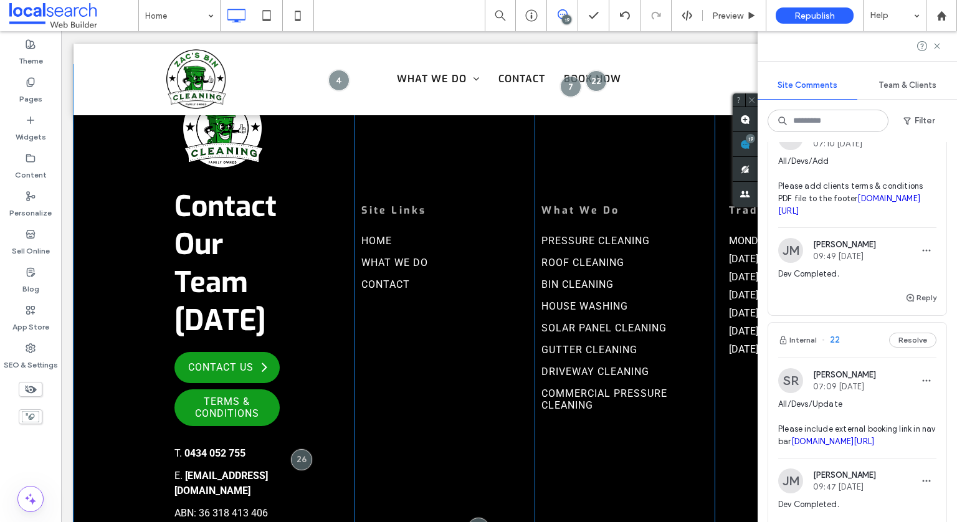
click at [225, 371] on div "Contact Our Team [DATE] Contact Us Terms & Conditions T. 0434 052 755 E. [EMAIL…" at bounding box center [265, 327] width 180 height 495
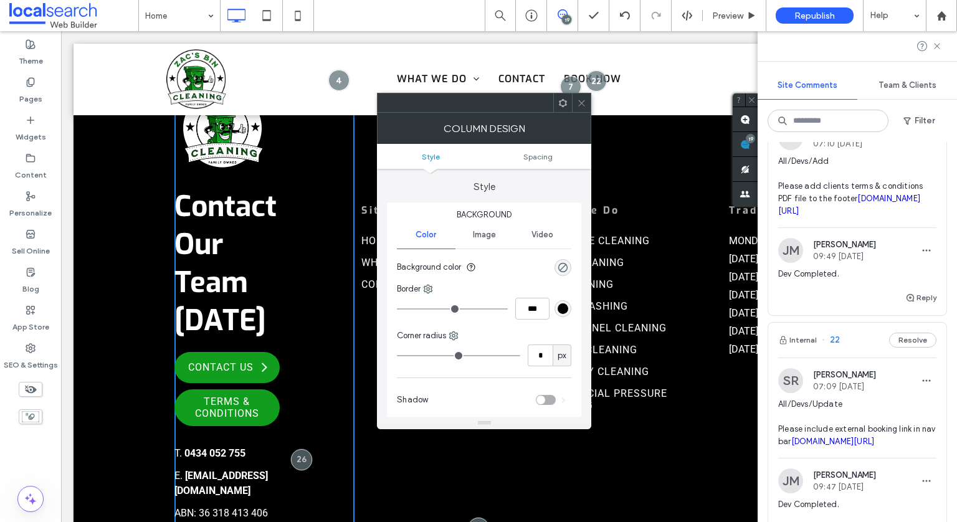
click at [576, 100] on div at bounding box center [581, 102] width 19 height 19
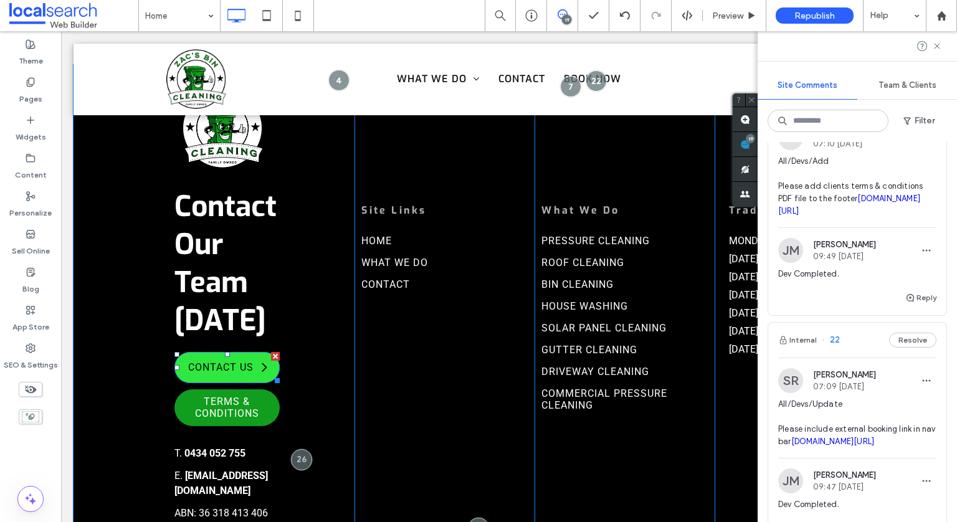
click at [239, 358] on span "Contact Us" at bounding box center [221, 367] width 78 height 24
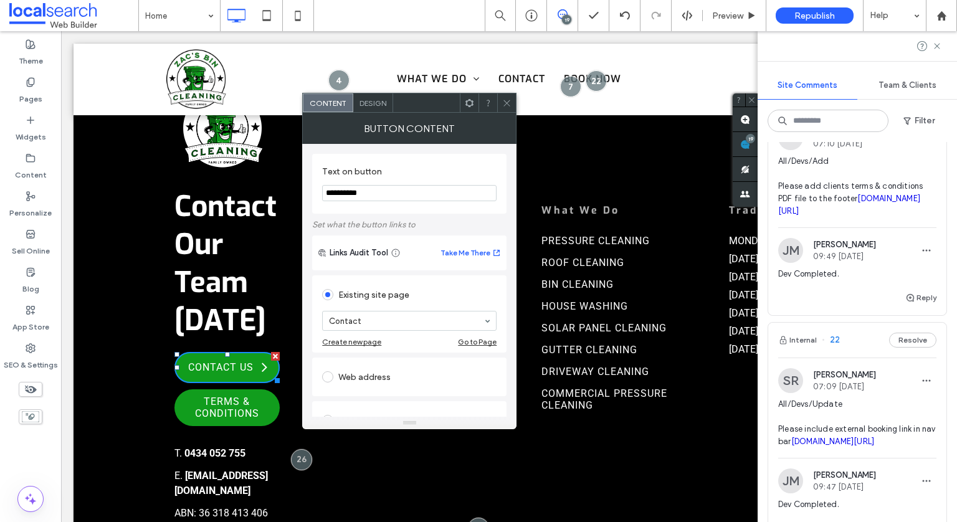
click at [376, 100] on span "Design" at bounding box center [373, 102] width 27 height 9
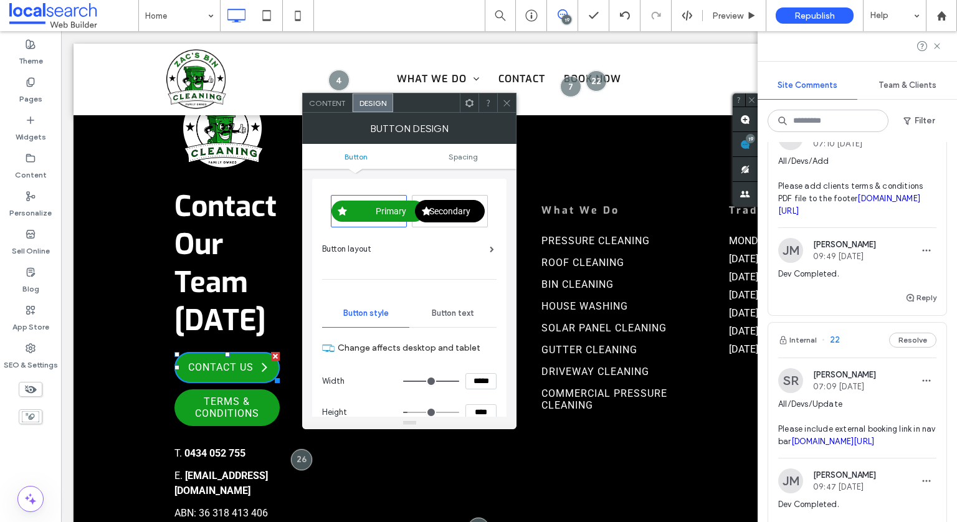
click at [508, 100] on icon at bounding box center [506, 102] width 9 height 9
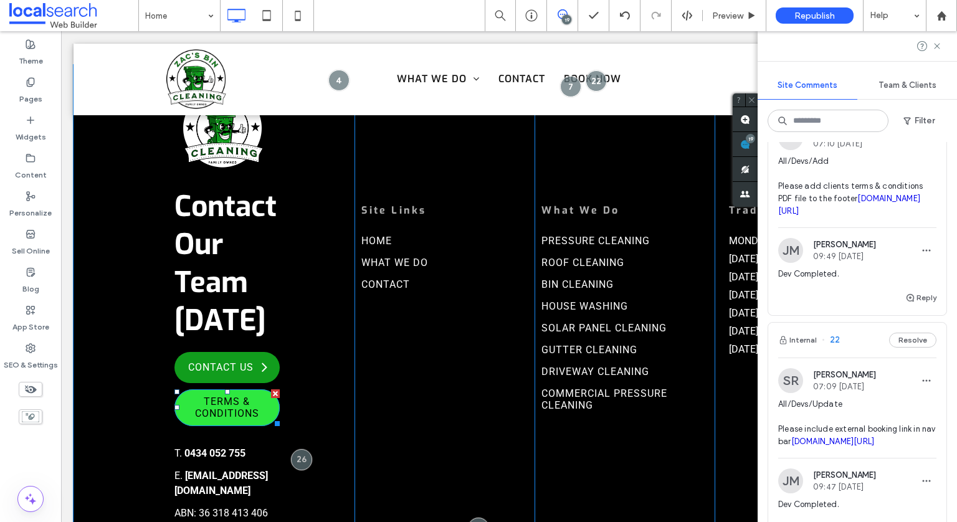
click at [232, 398] on span "Terms & Conditions" at bounding box center [227, 408] width 103 height 36
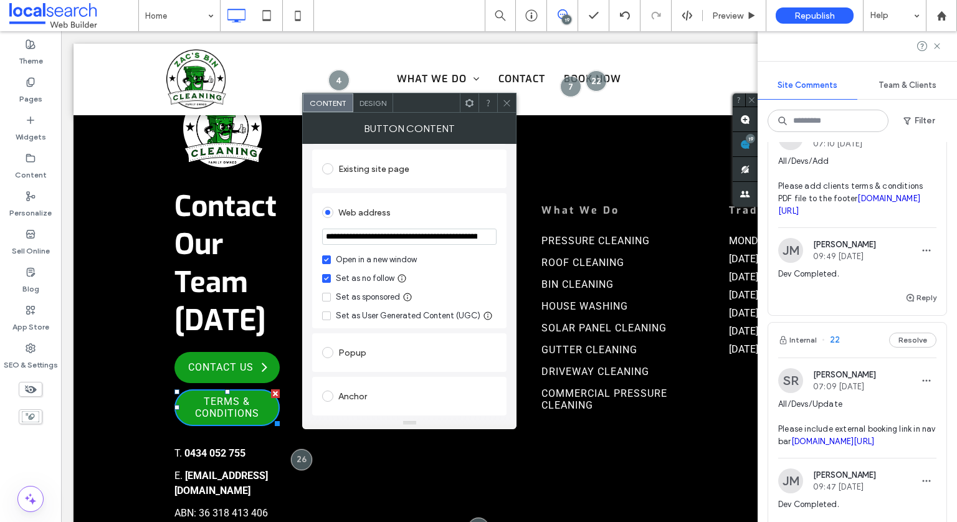
scroll to position [213, 0]
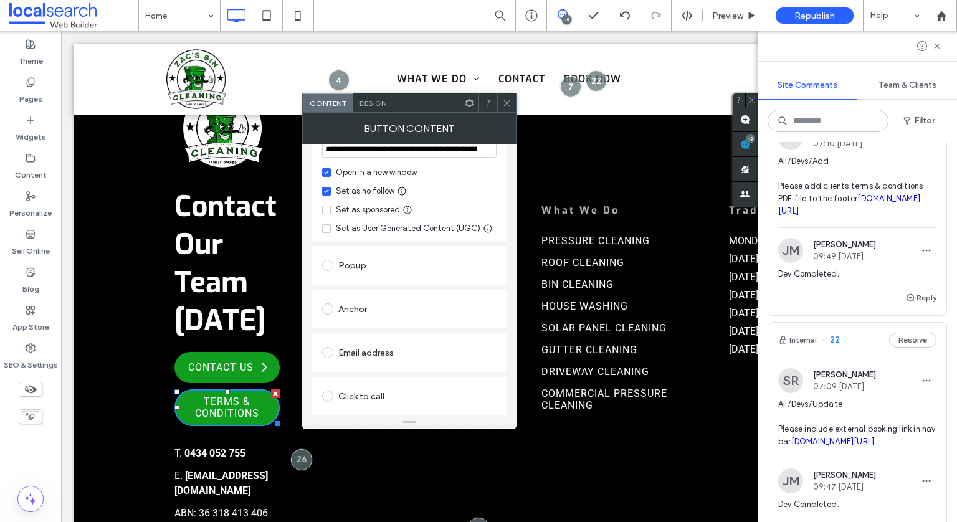
click at [376, 100] on span "Design" at bounding box center [373, 102] width 27 height 9
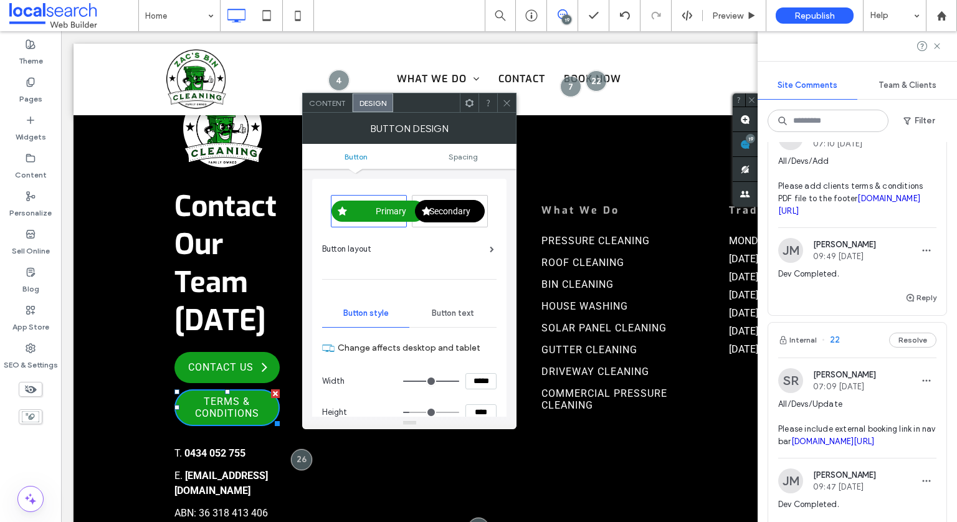
click at [474, 414] on input "****" at bounding box center [481, 413] width 31 height 16
type input "****"
type input "**"
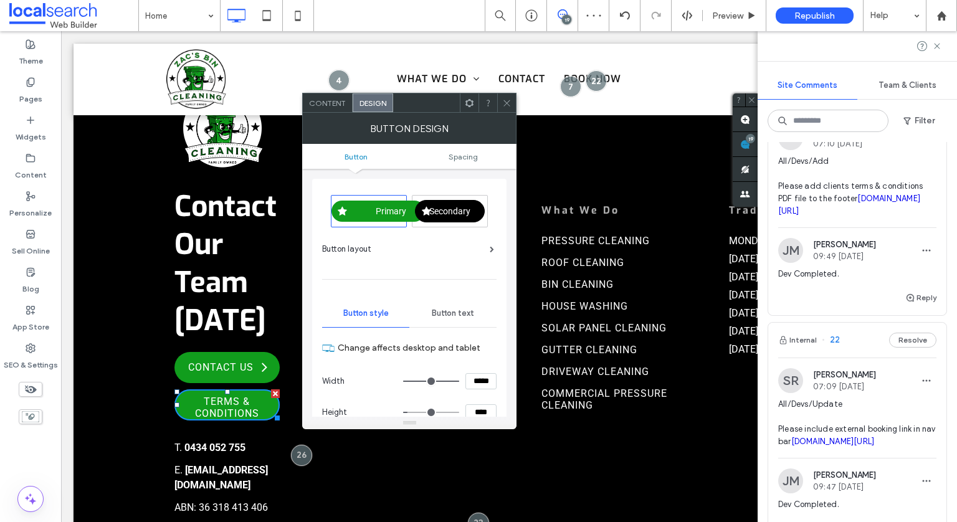
click at [510, 94] on span at bounding box center [506, 102] width 9 height 19
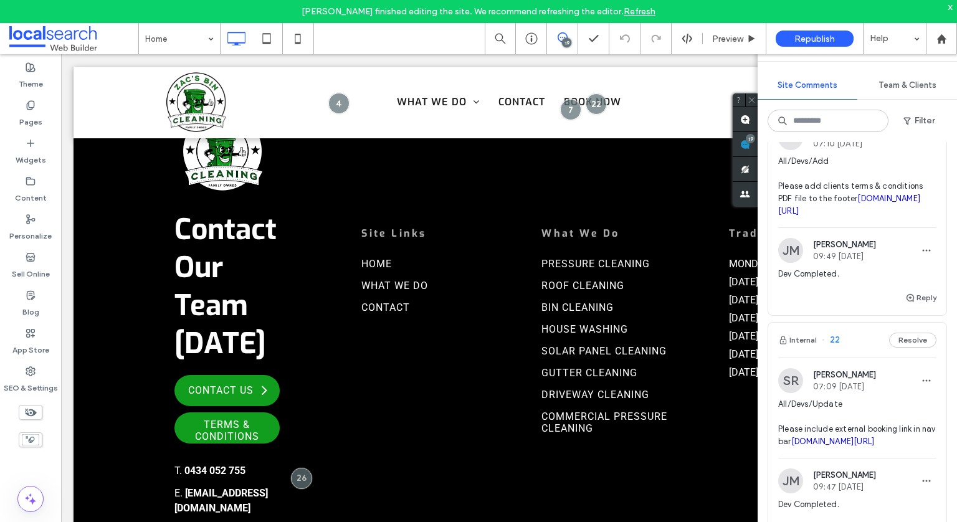
click at [646, 12] on link "Refresh" at bounding box center [640, 11] width 32 height 11
